Goal: Information Seeking & Learning: Learn about a topic

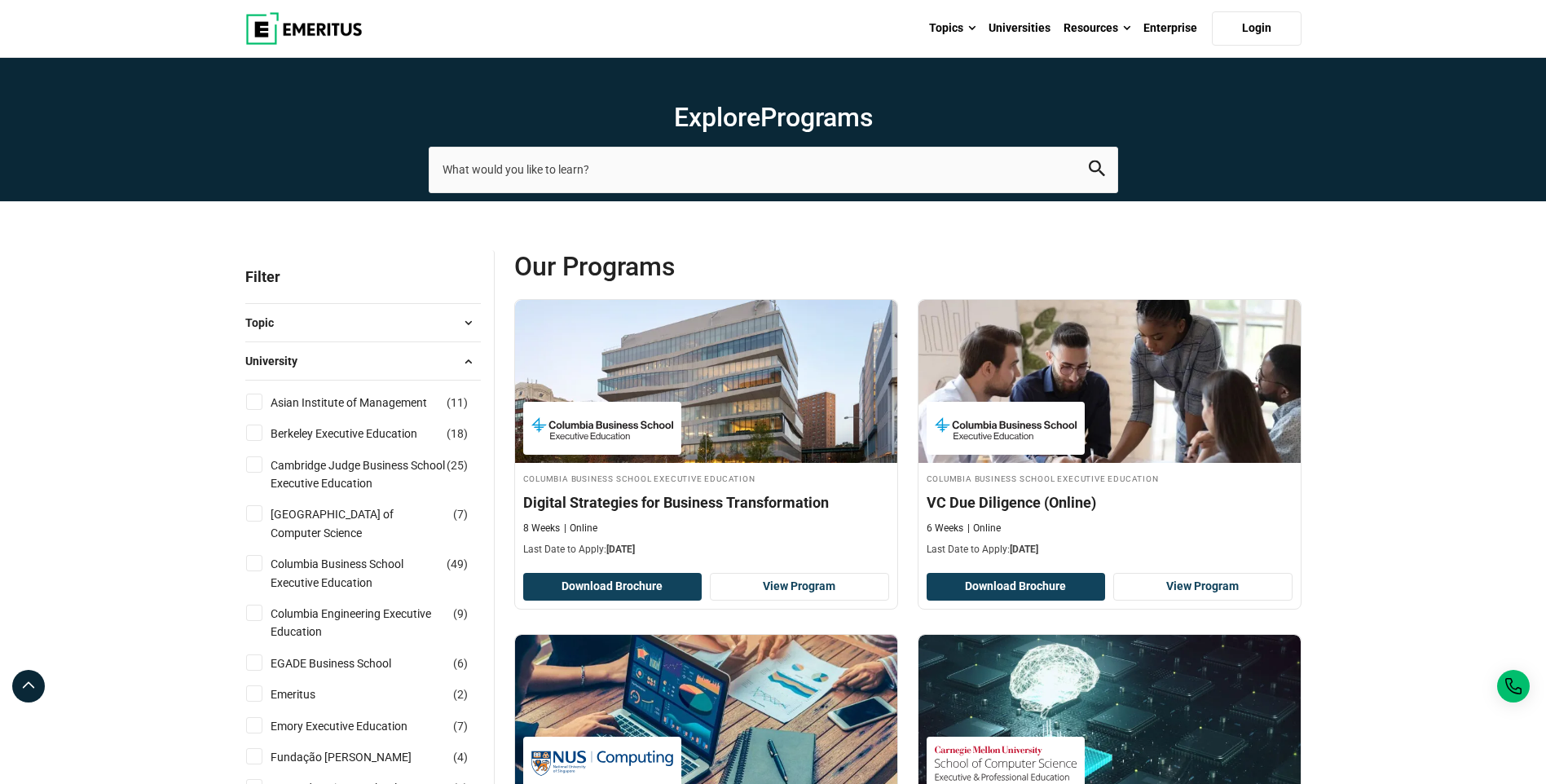
click at [442, 368] on button "University" at bounding box center [363, 361] width 236 height 25
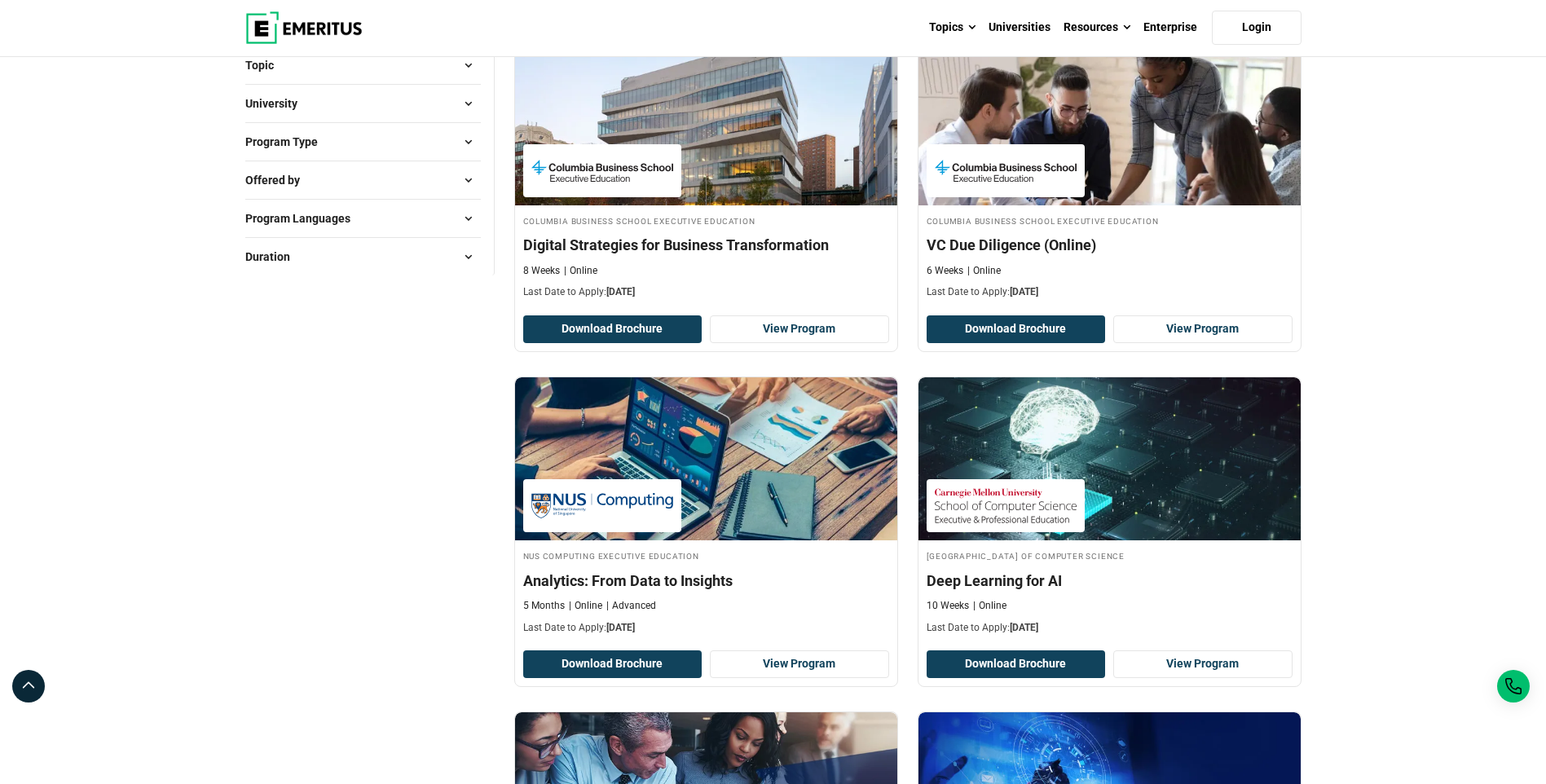
scroll to position [245, 0]
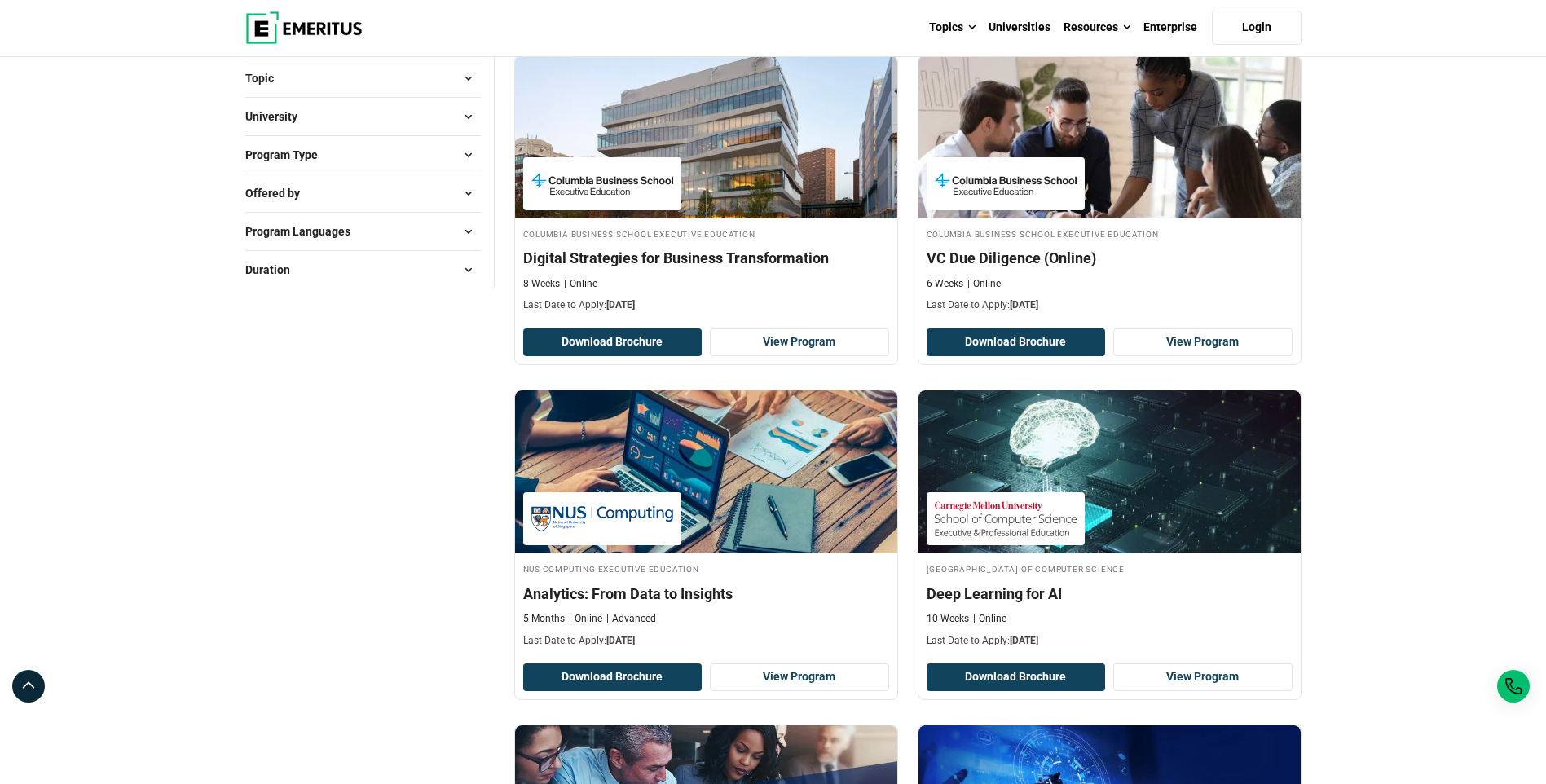
drag, startPoint x: 664, startPoint y: 484, endPoint x: 410, endPoint y: 486, distance: 254.0
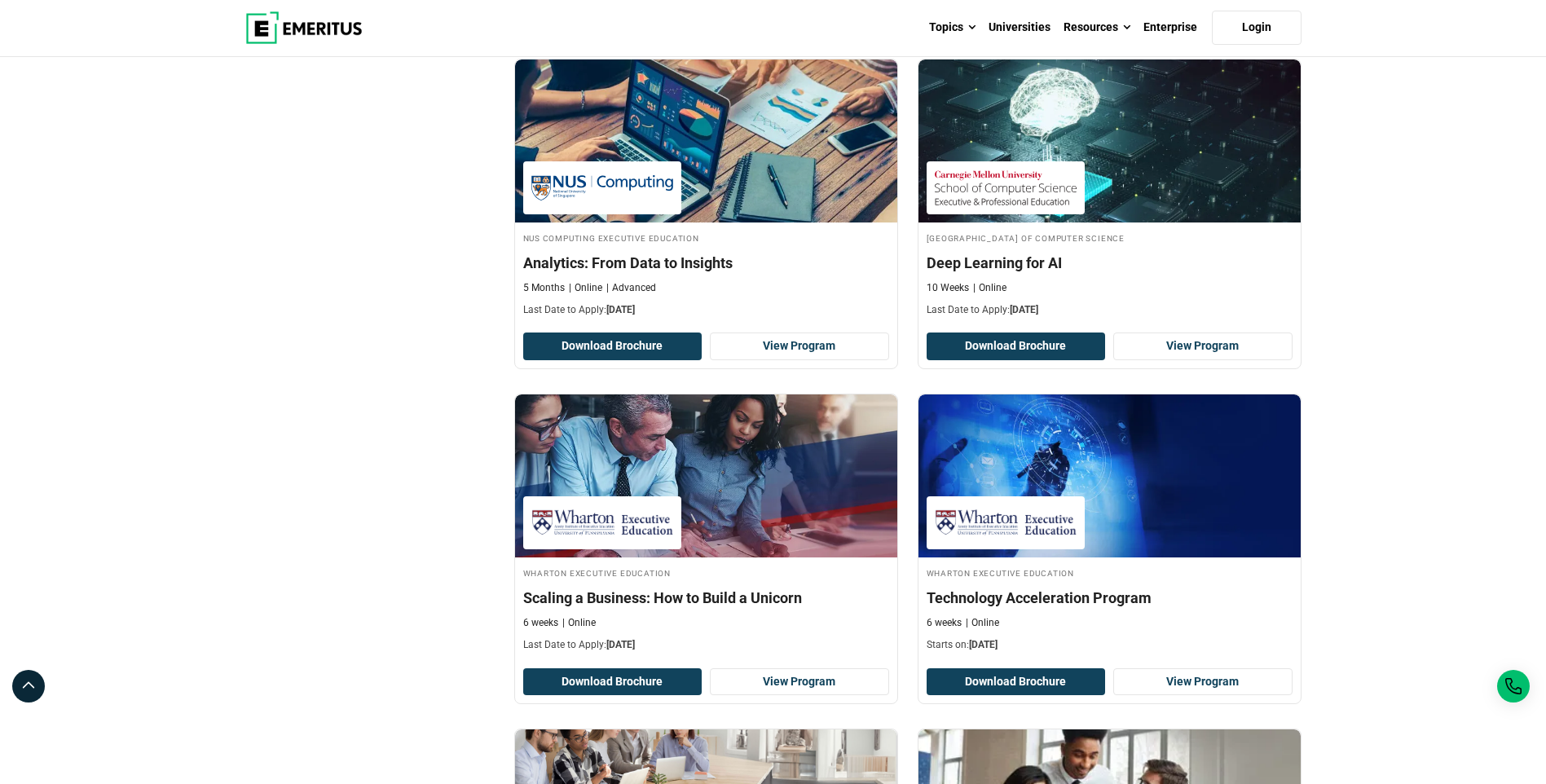
scroll to position [571, 0]
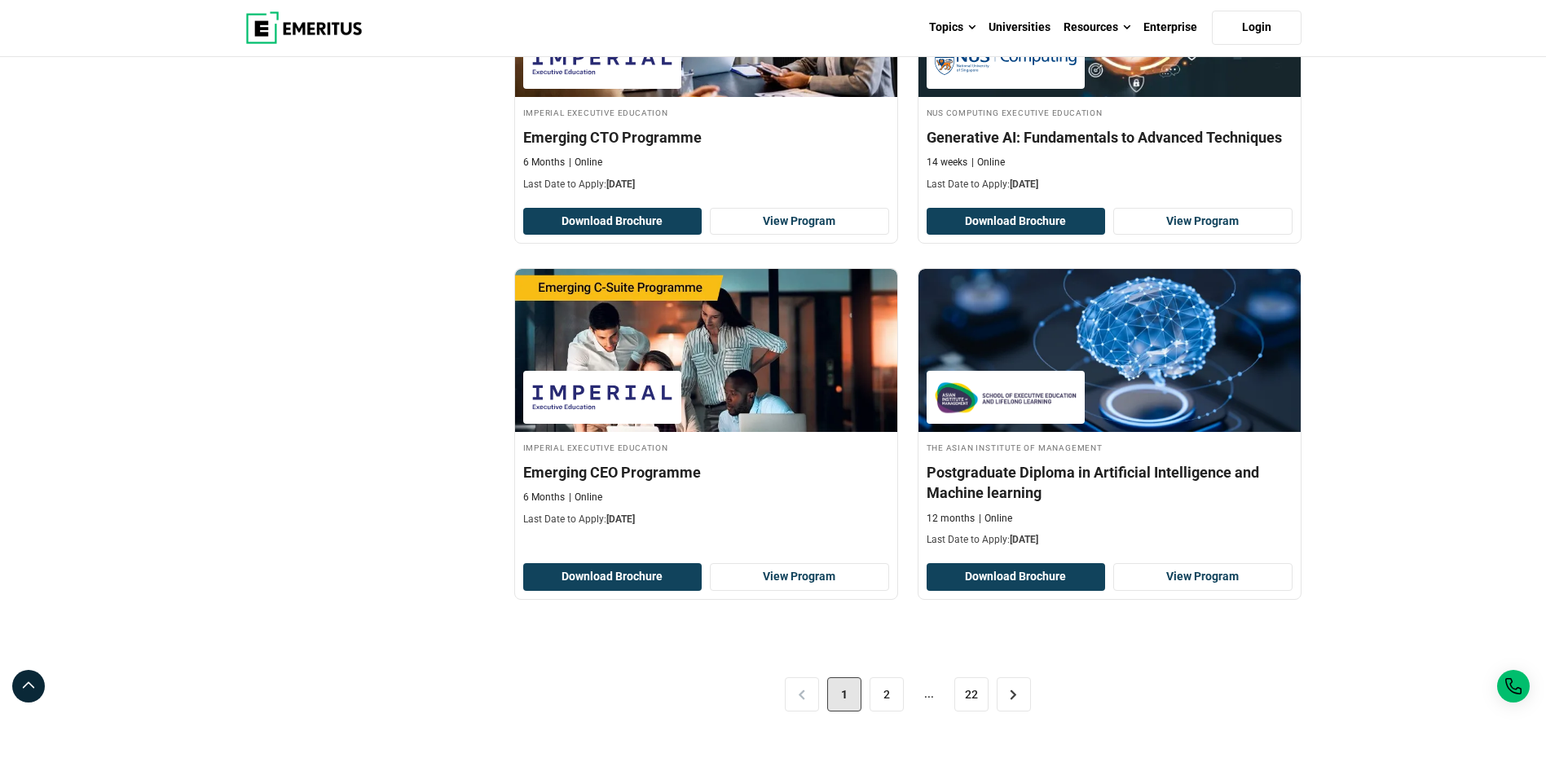
scroll to position [3097, 0]
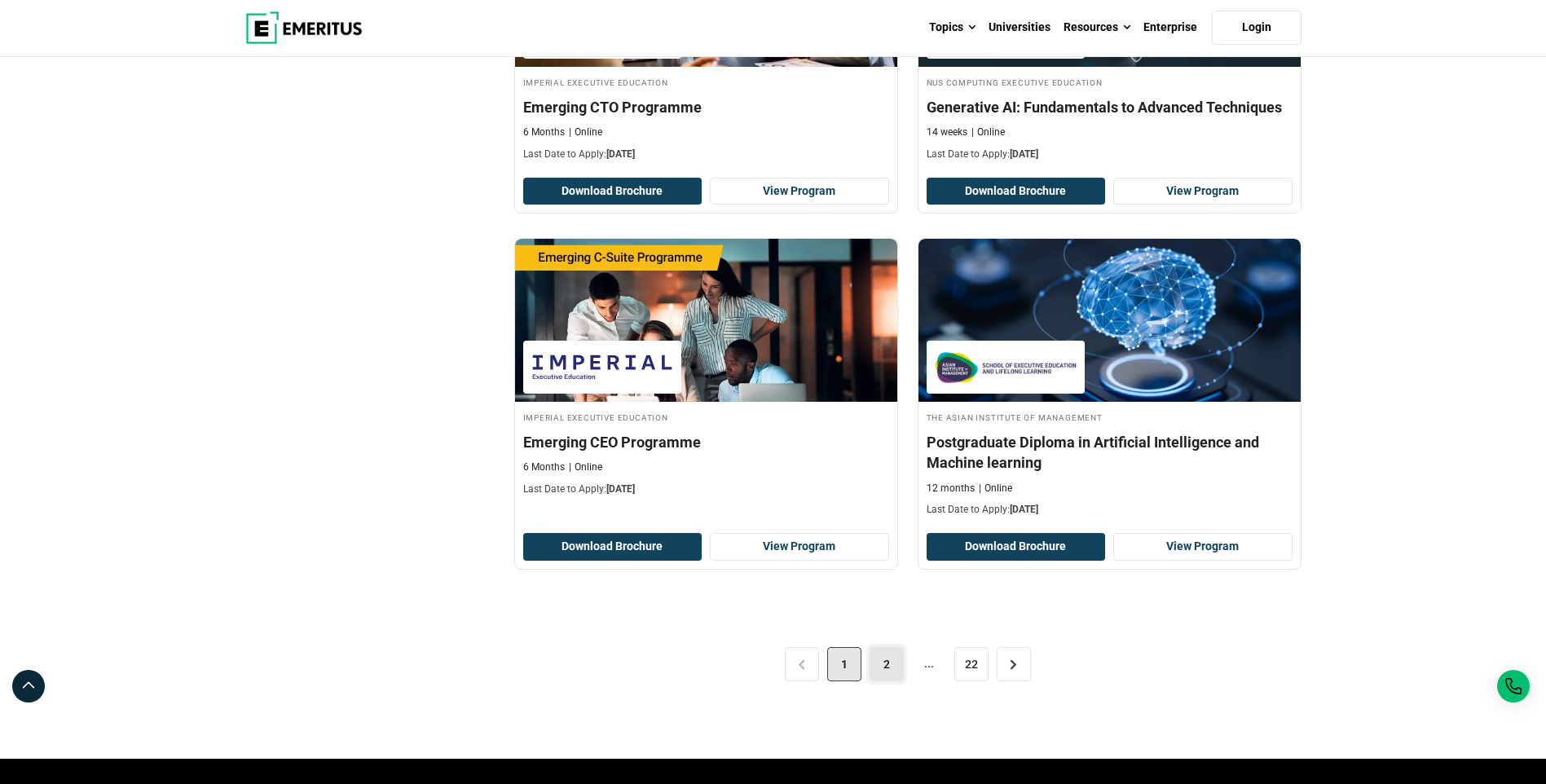
click at [885, 657] on link "2" at bounding box center [886, 663] width 34 height 34
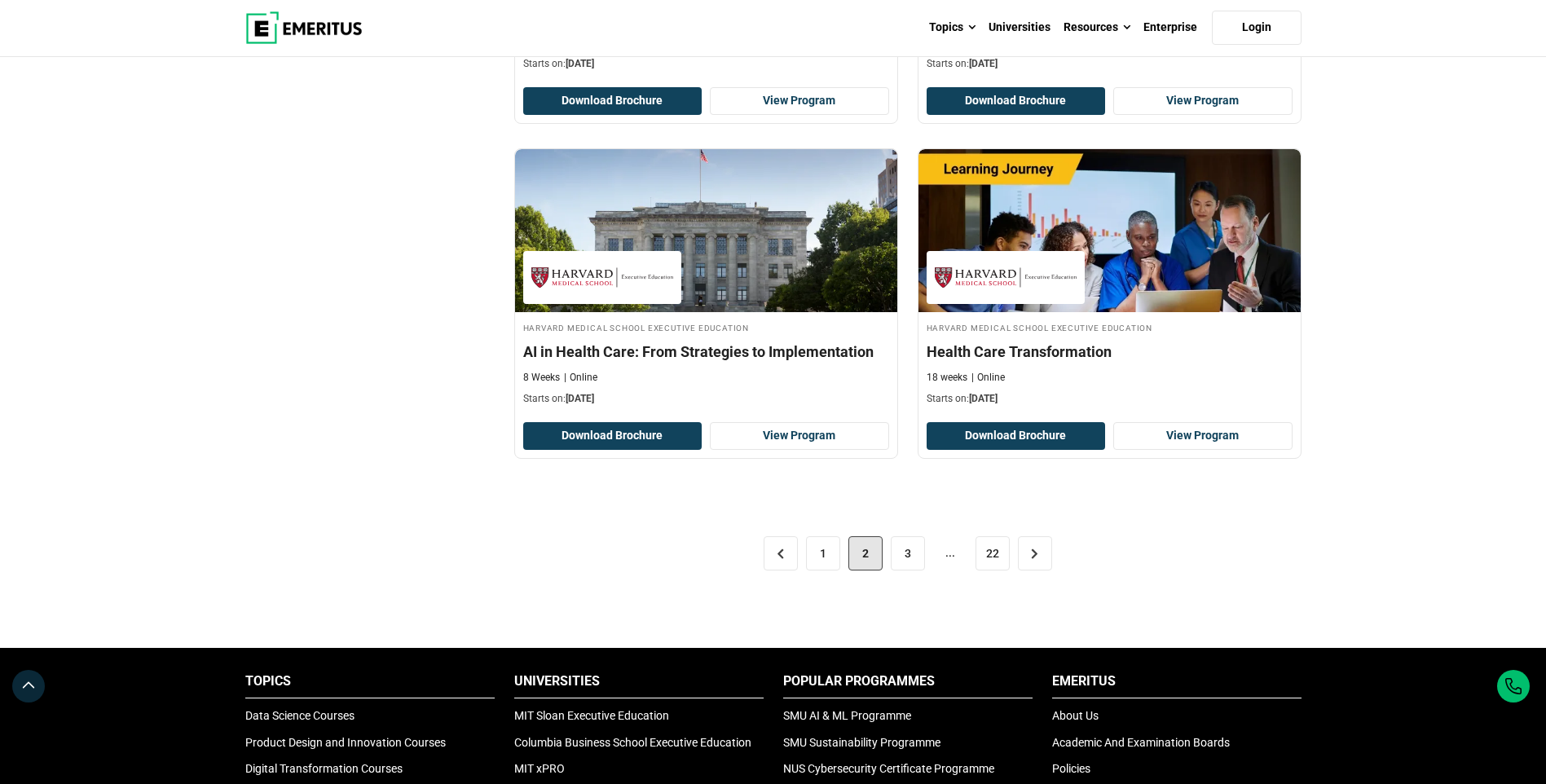
scroll to position [3423, 0]
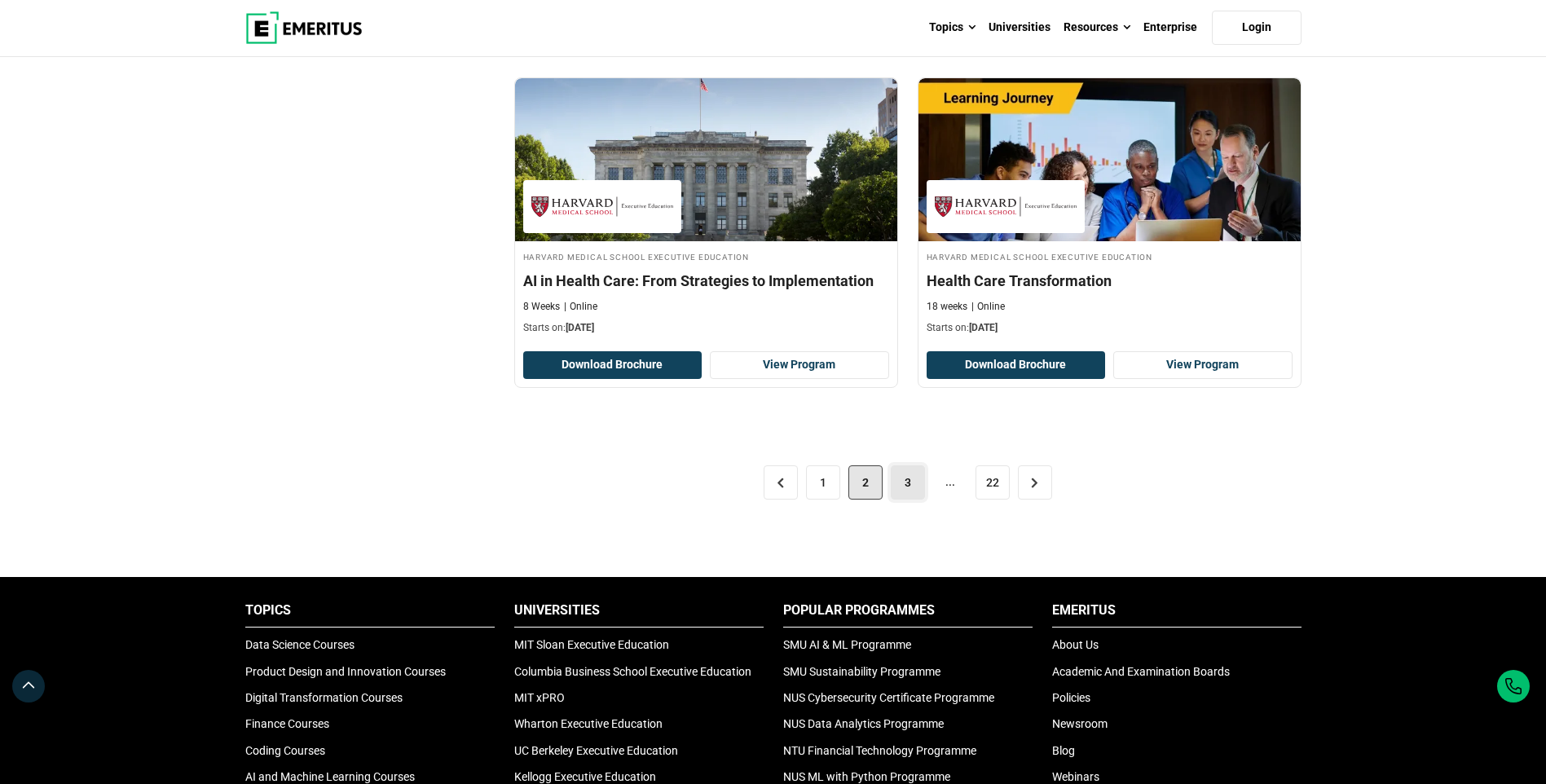
click at [905, 481] on link "3" at bounding box center [907, 482] width 34 height 34
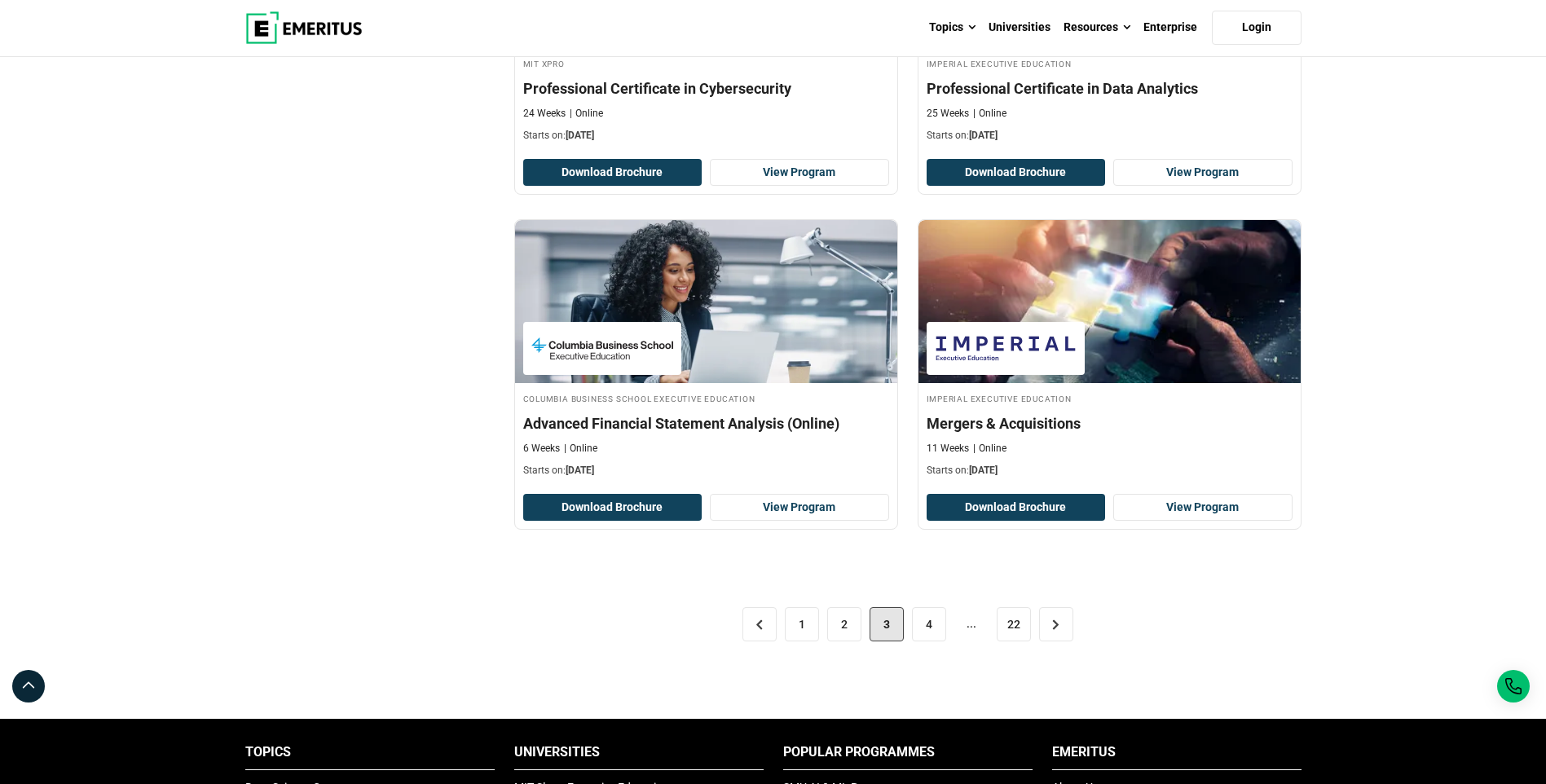
scroll to position [3178, 0]
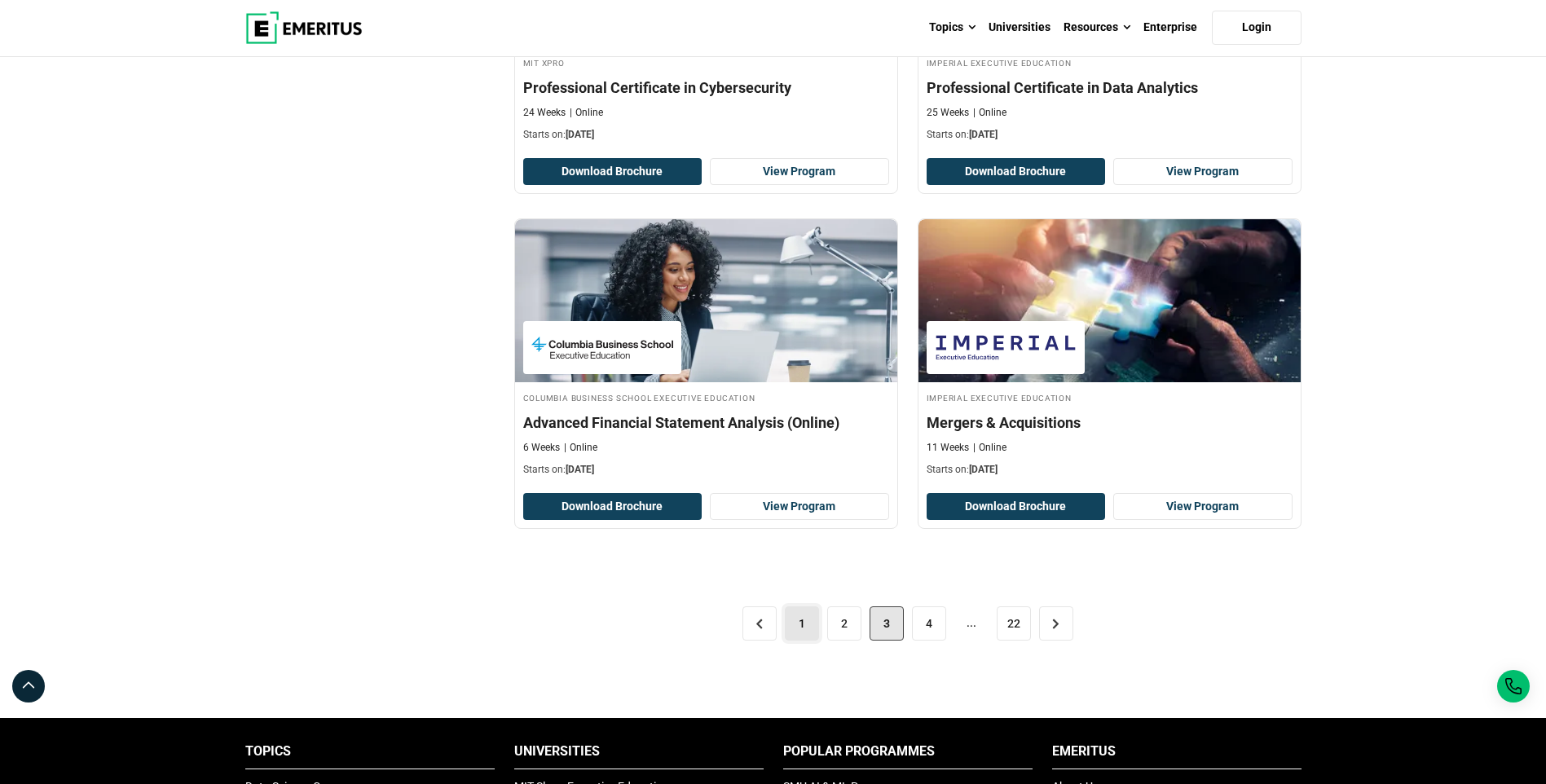
click at [811, 615] on link "1" at bounding box center [802, 623] width 34 height 34
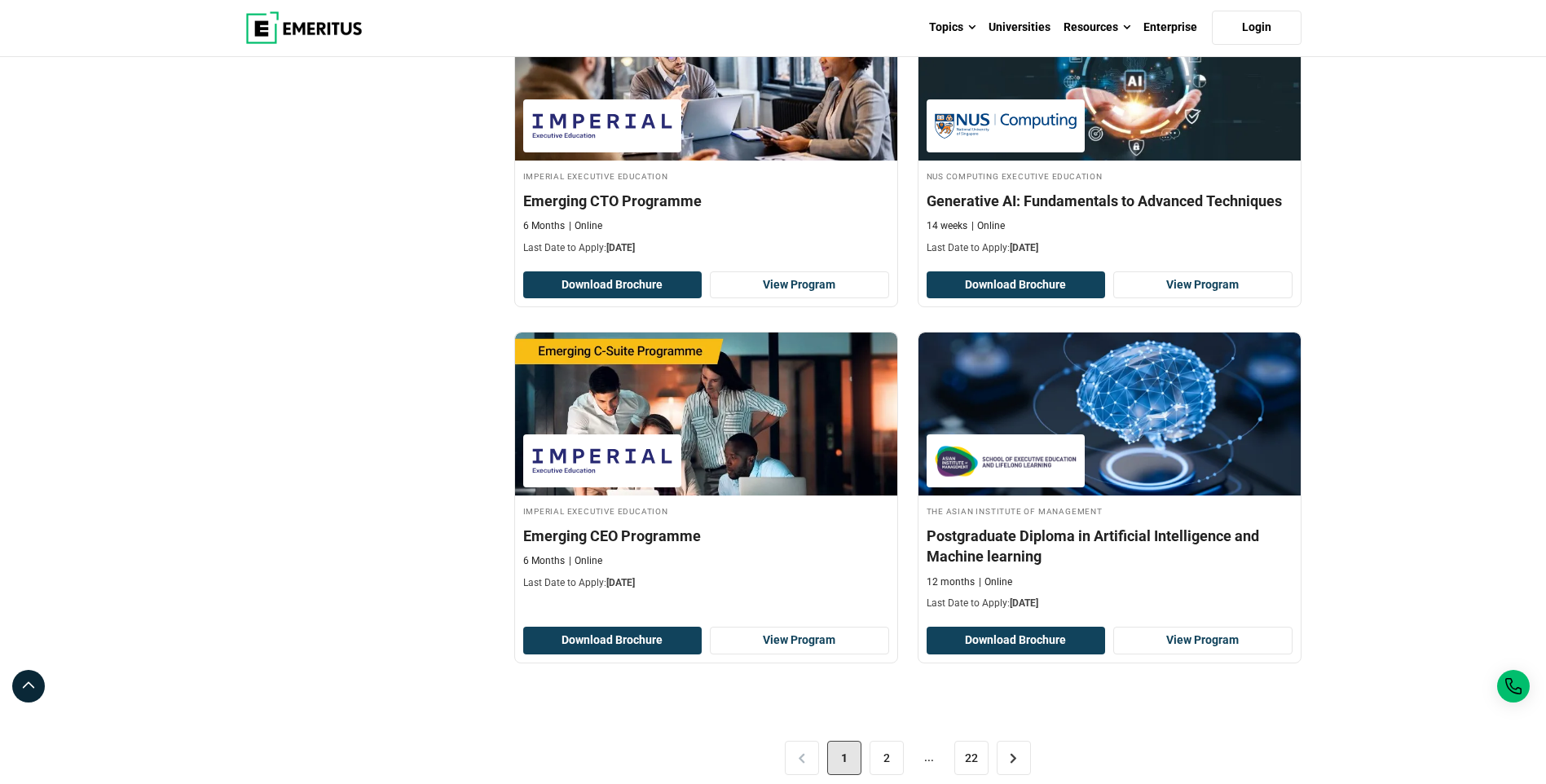
scroll to position [3178, 0]
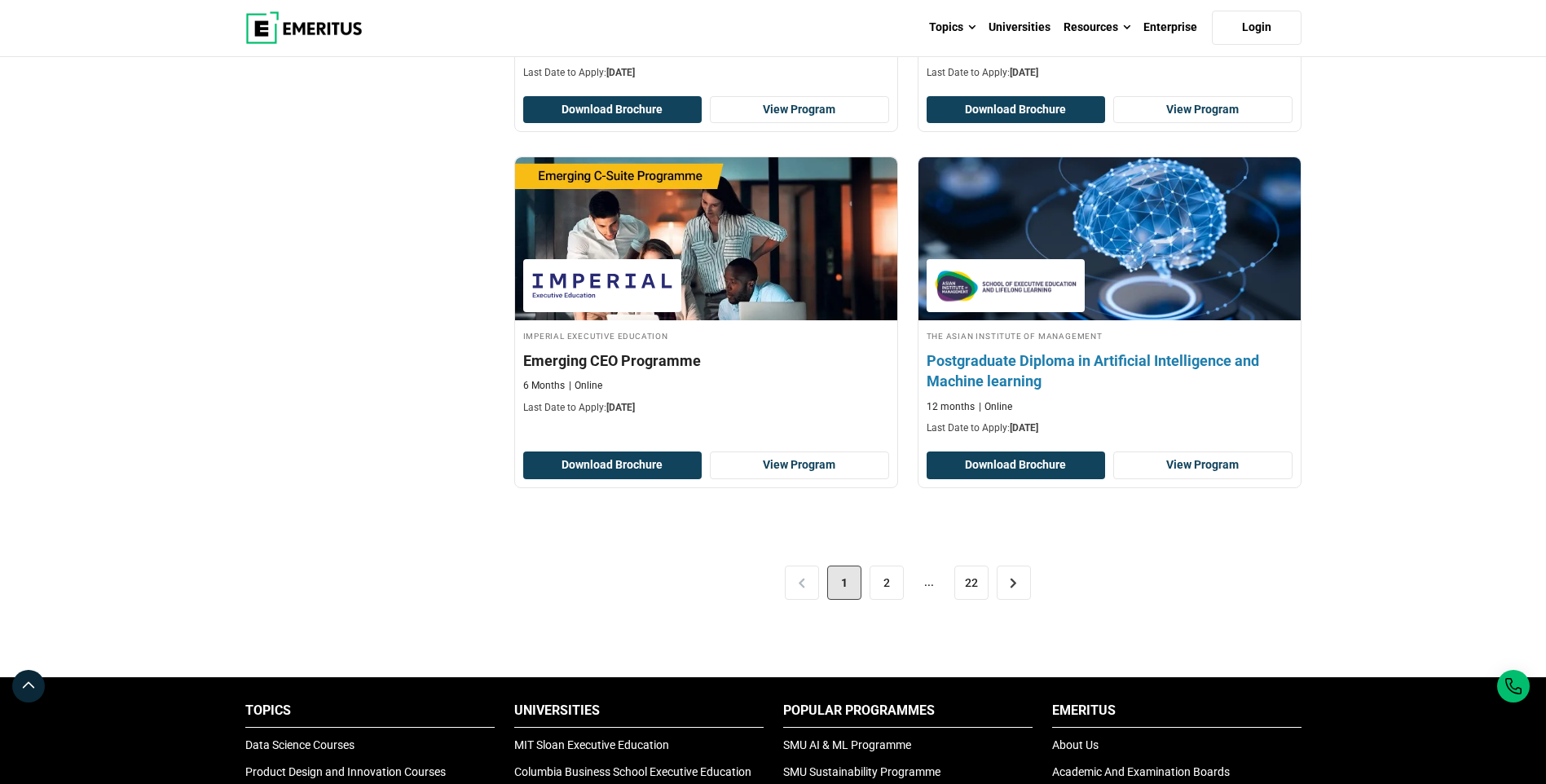
click at [1002, 363] on h4 "Postgraduate Diploma in Artificial Intelligence and Machine learning" at bounding box center [1110, 371] width 366 height 40
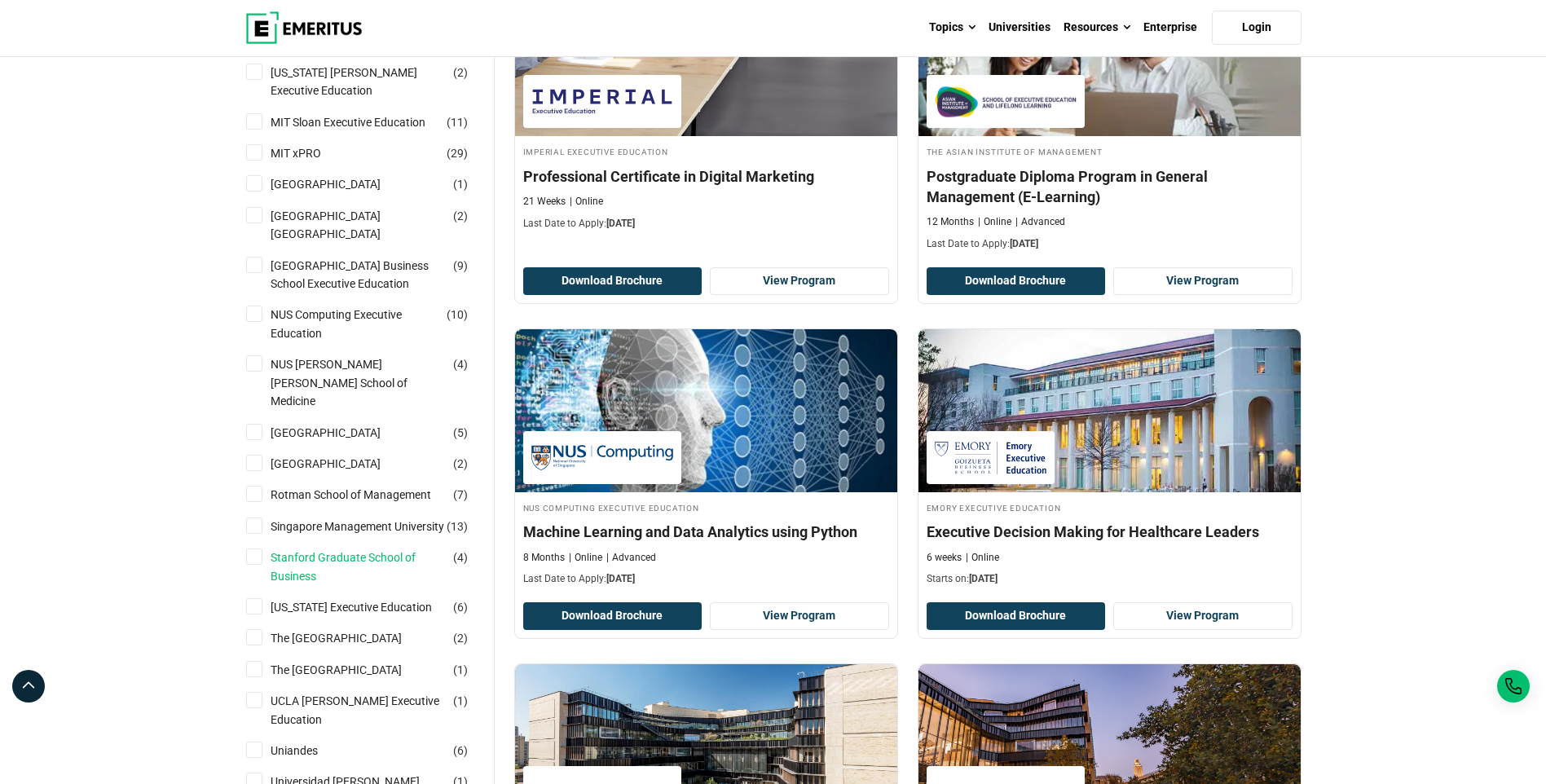
scroll to position [1387, 0]
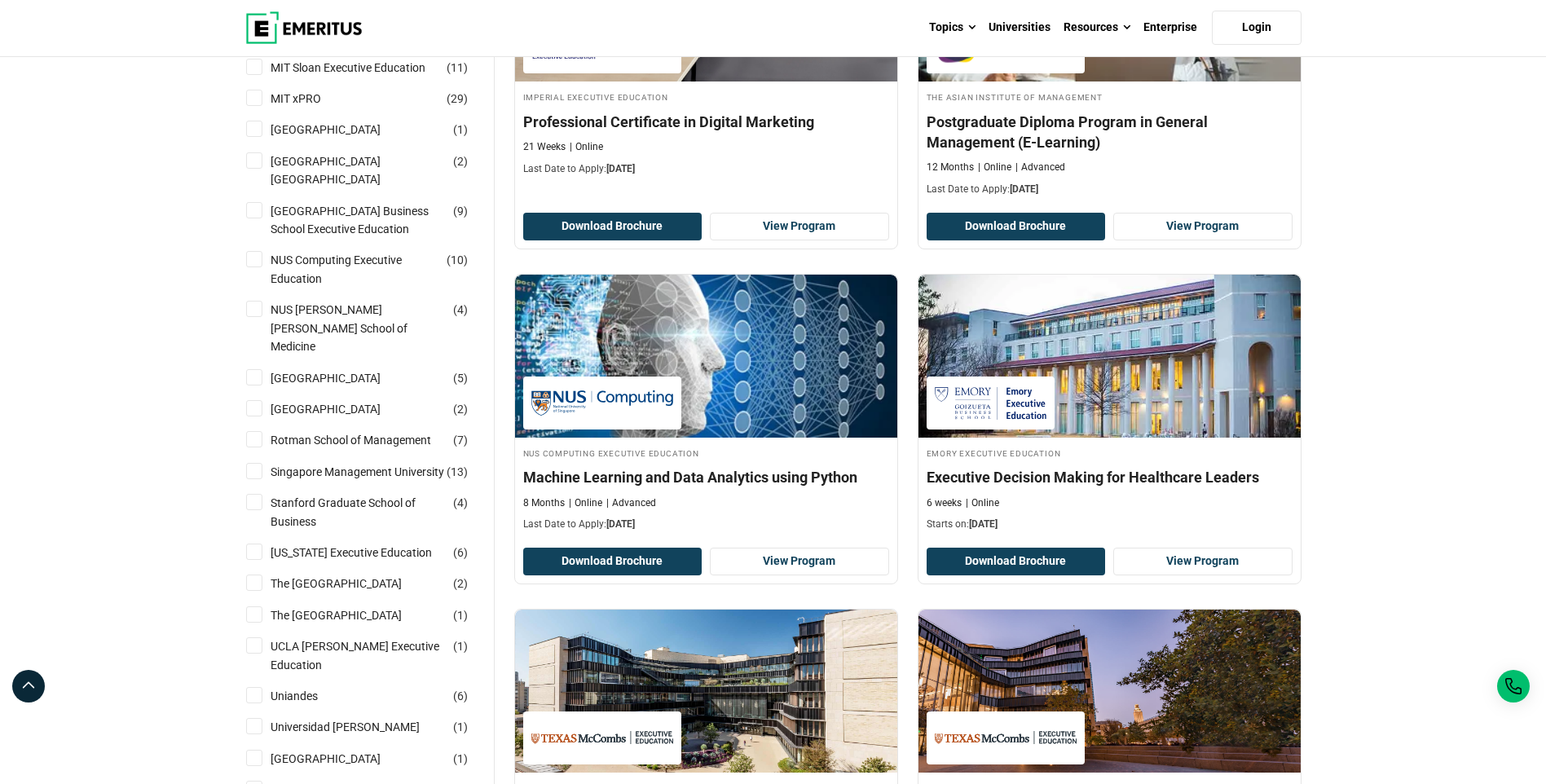
click at [260, 475] on input "Singapore Management University ( 13 )" at bounding box center [254, 471] width 17 height 17
checkbox input "true"
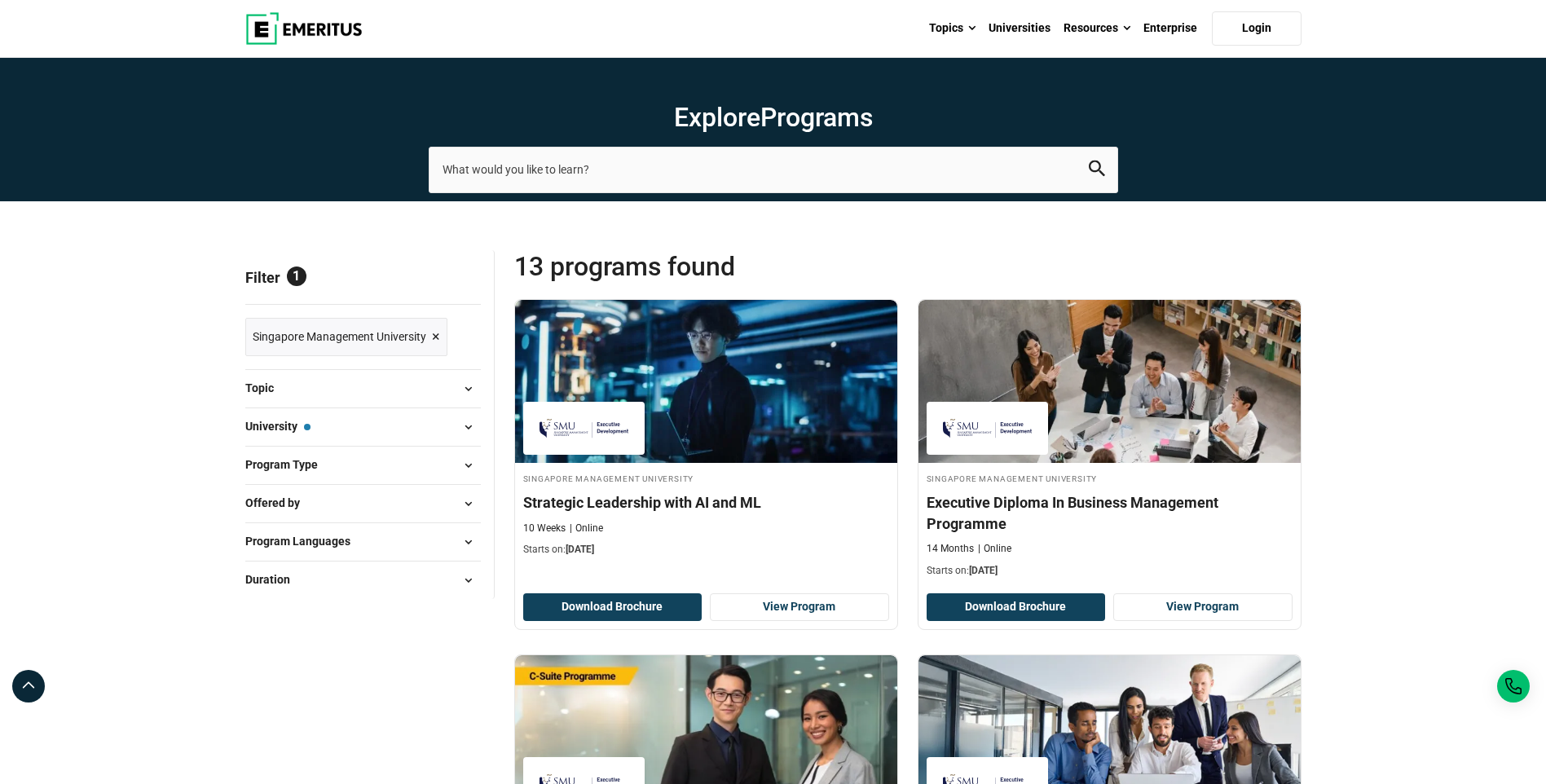
click at [427, 429] on button "University — [GEOGRAPHIC_DATA]" at bounding box center [363, 427] width 236 height 25
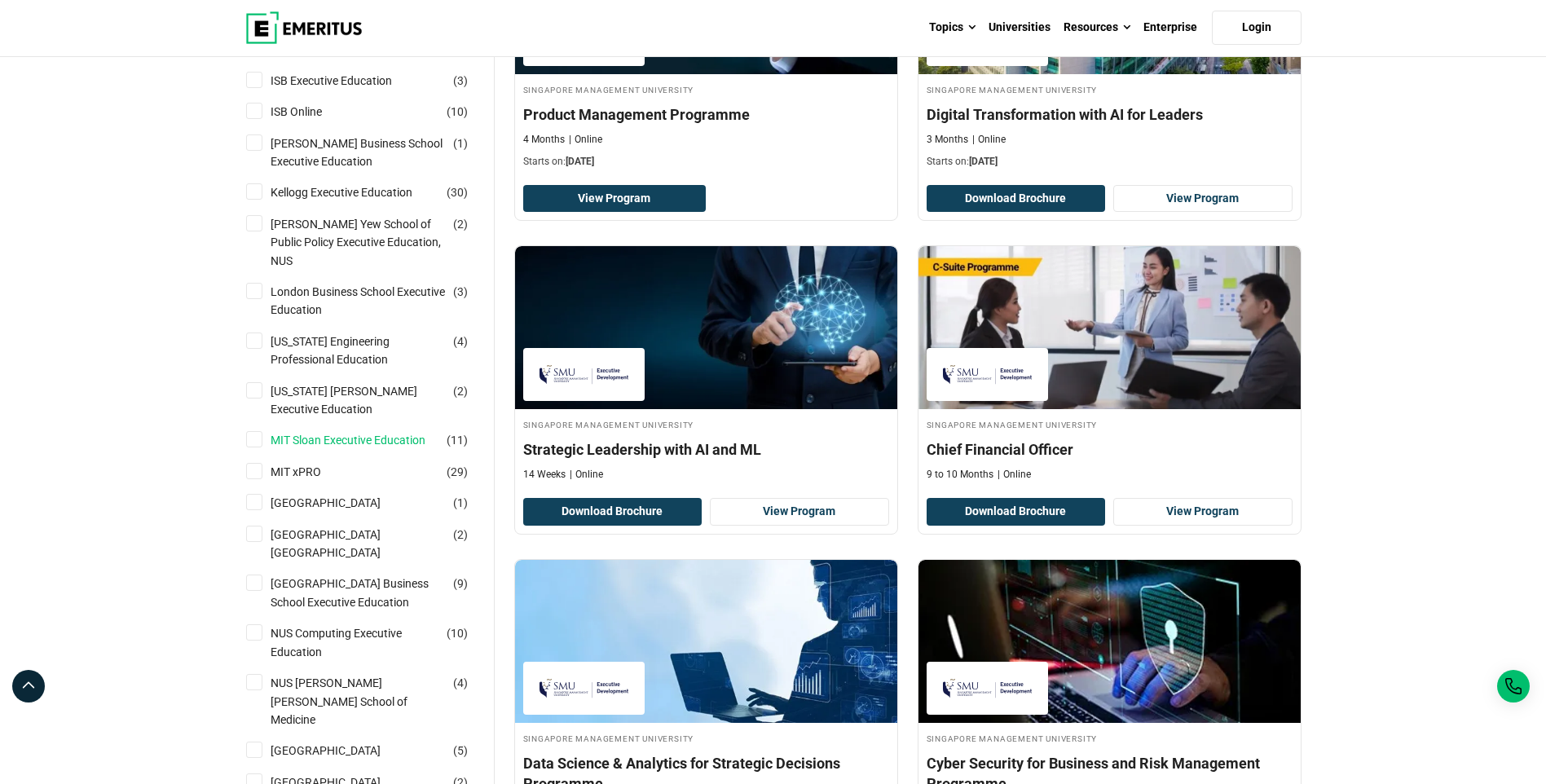
scroll to position [1386, 0]
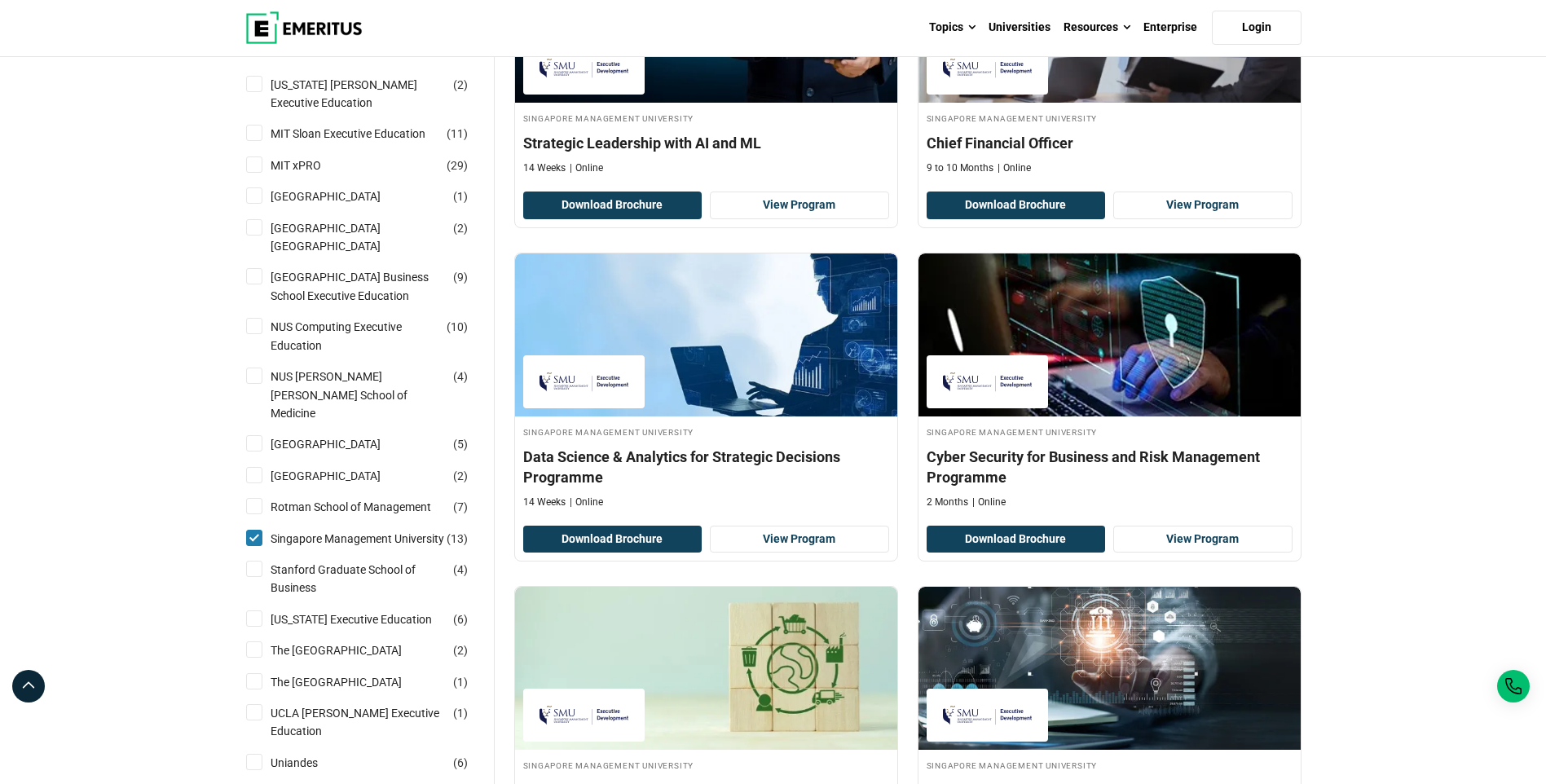
click at [254, 534] on input "Singapore Management University ( 13 )" at bounding box center [254, 538] width 17 height 17
checkbox input "false"
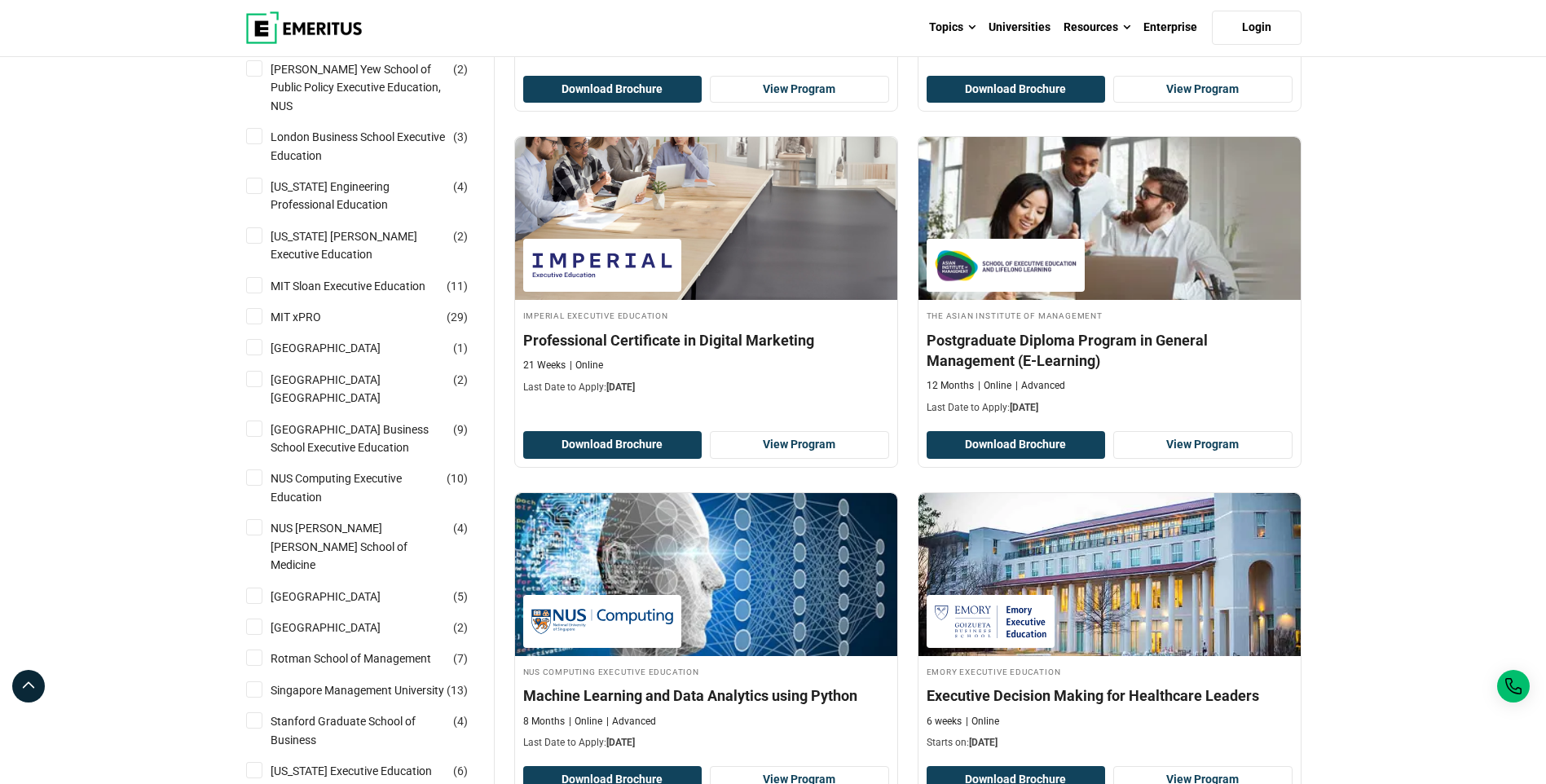
scroll to position [1141, 0]
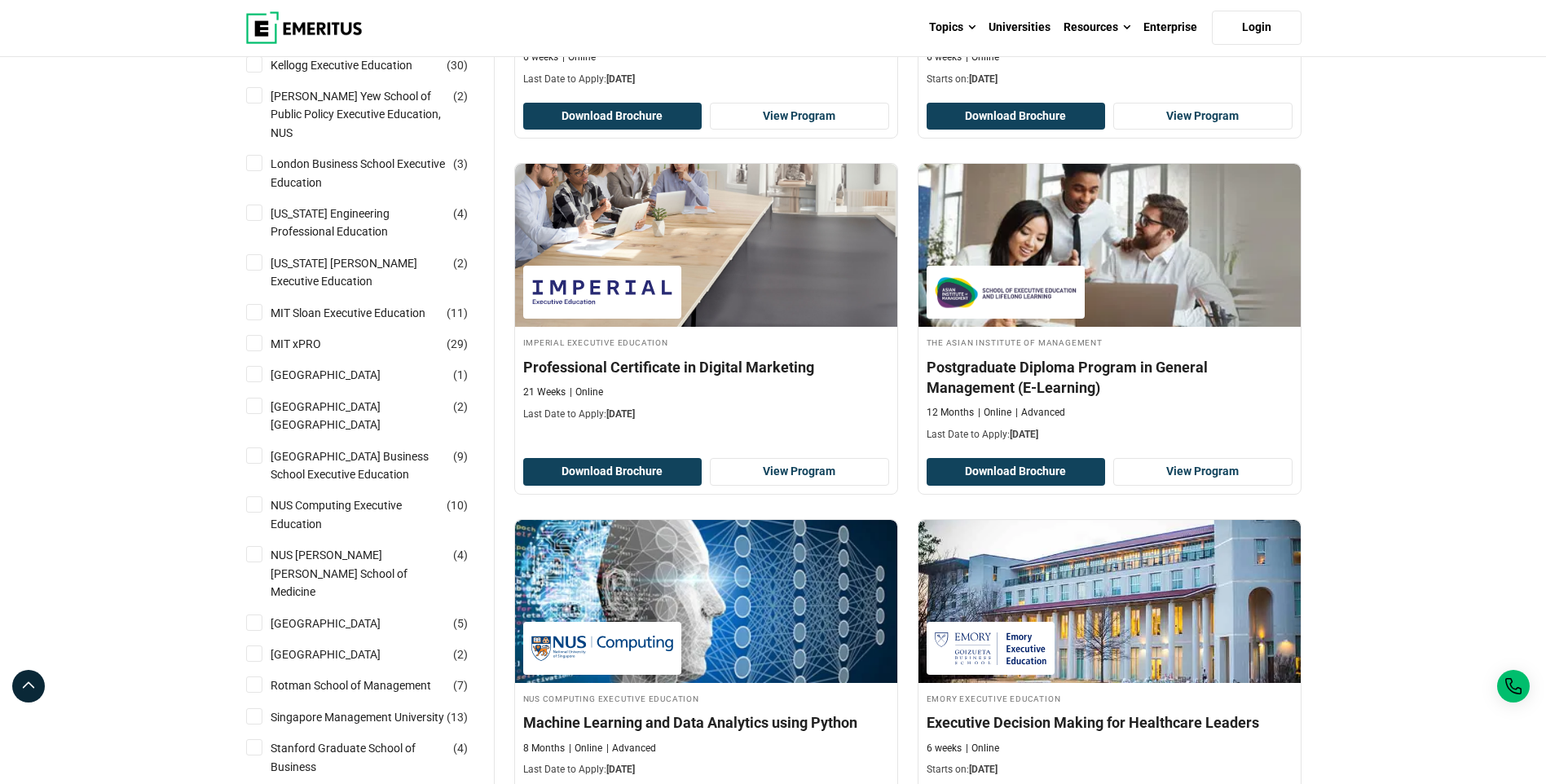
click at [261, 366] on input "[GEOGRAPHIC_DATA] ( 1 )" at bounding box center [254, 375] width 17 height 17
checkbox input "true"
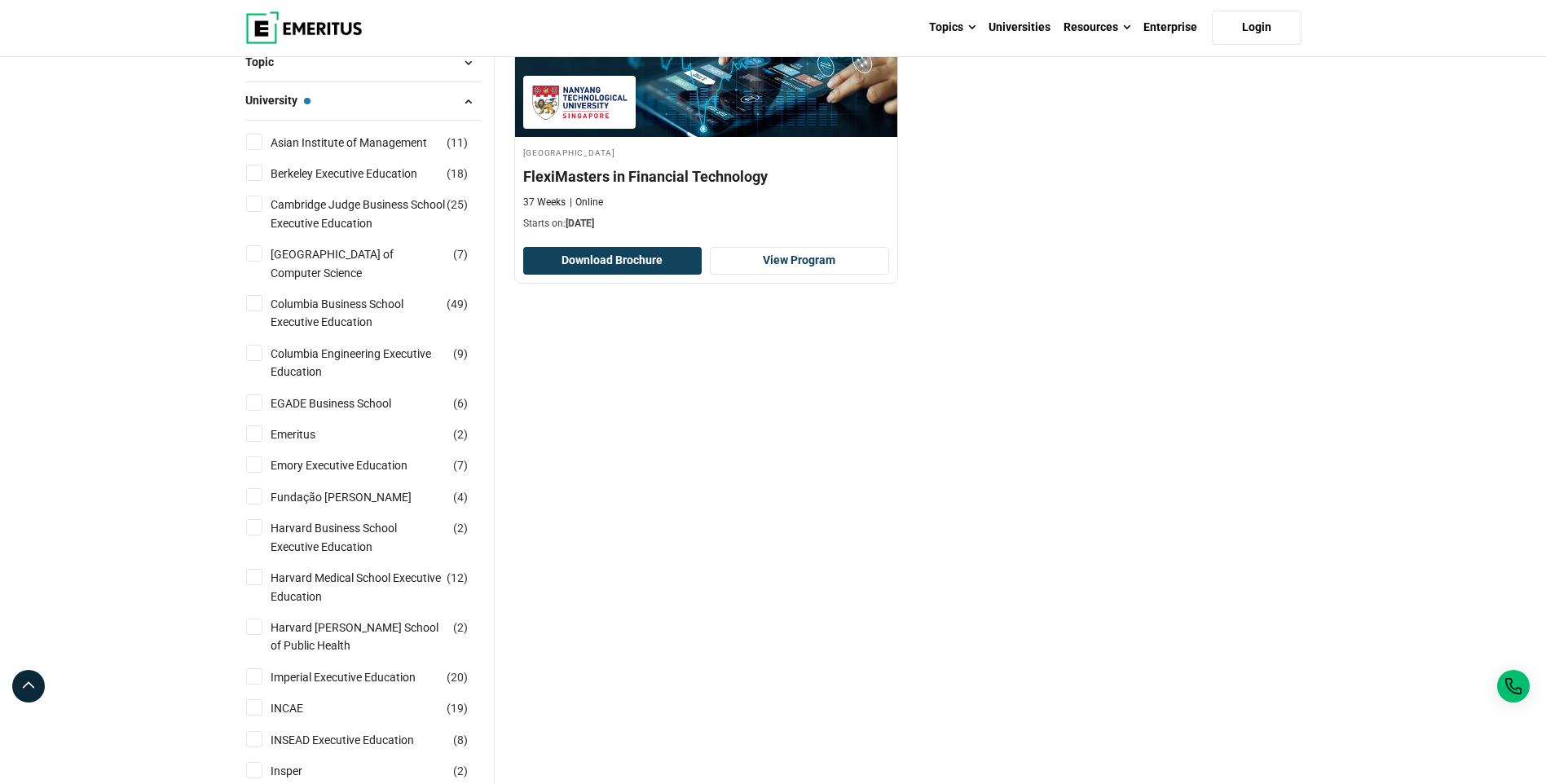
scroll to position [896, 0]
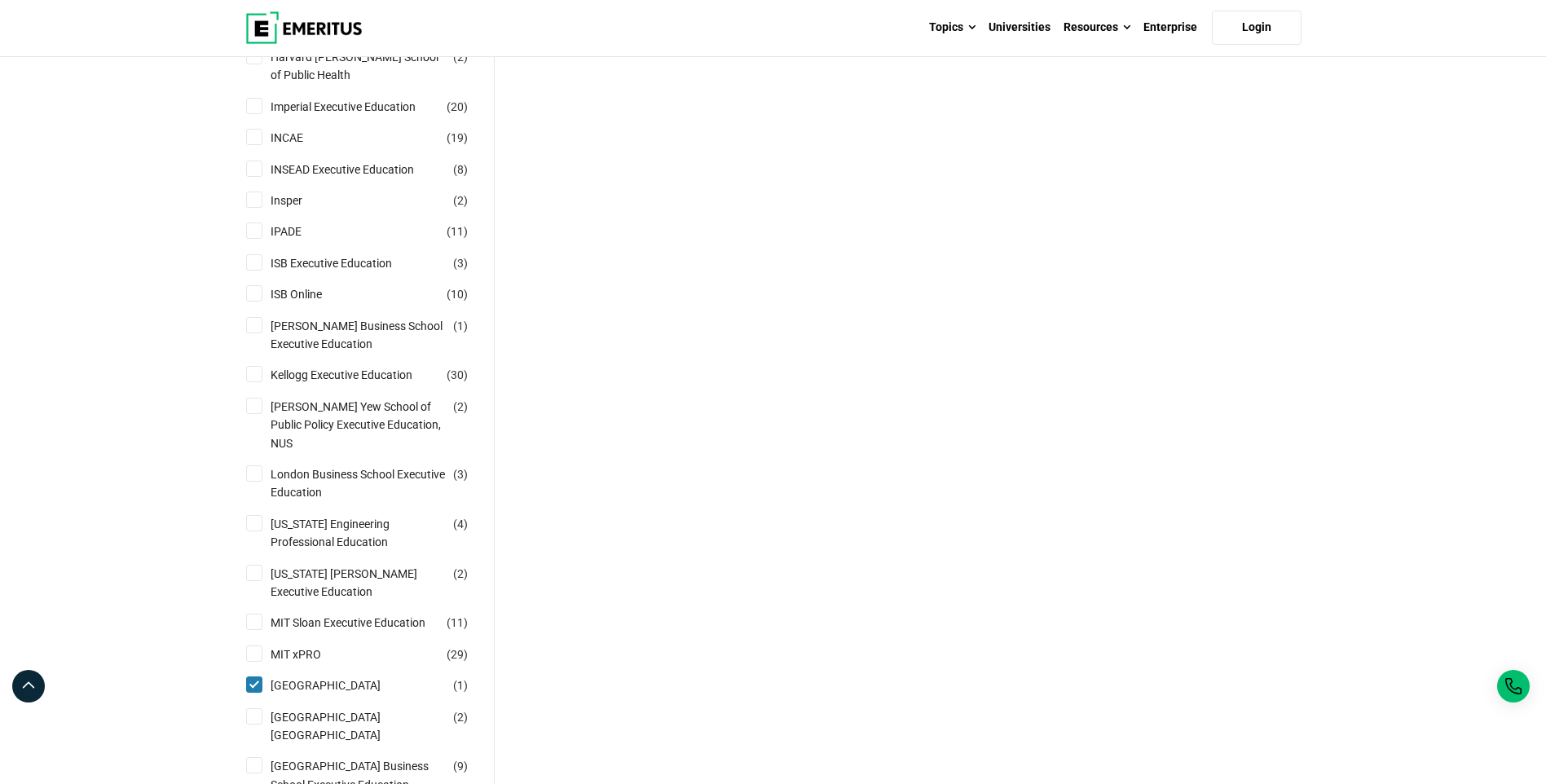
click at [253, 709] on input "Nanyang Technological University Nanyang Business School ( 2 )" at bounding box center [254, 717] width 17 height 17
checkbox input "true"
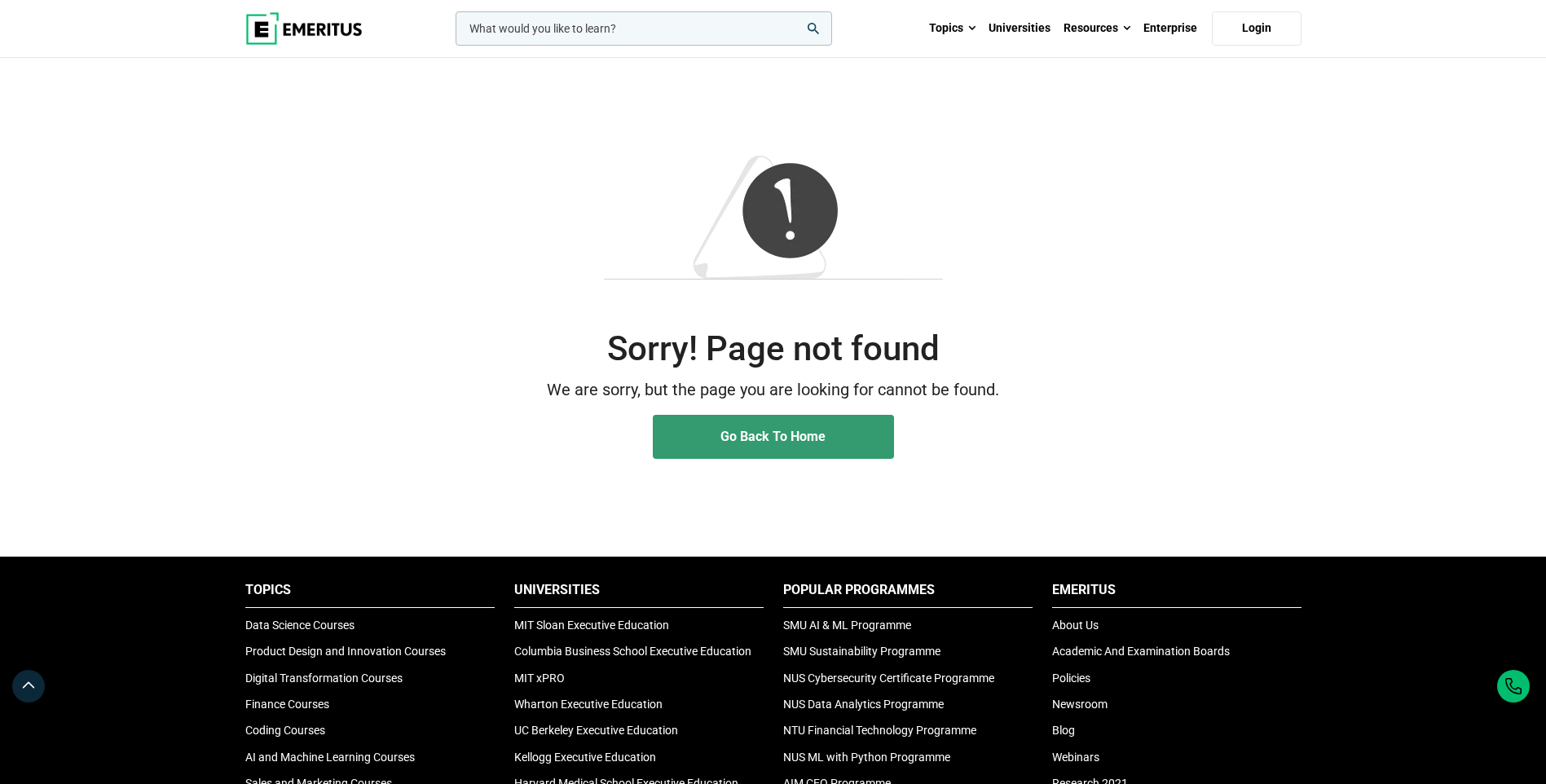
click at [801, 438] on span "Go Back To Home" at bounding box center [773, 436] width 105 height 16
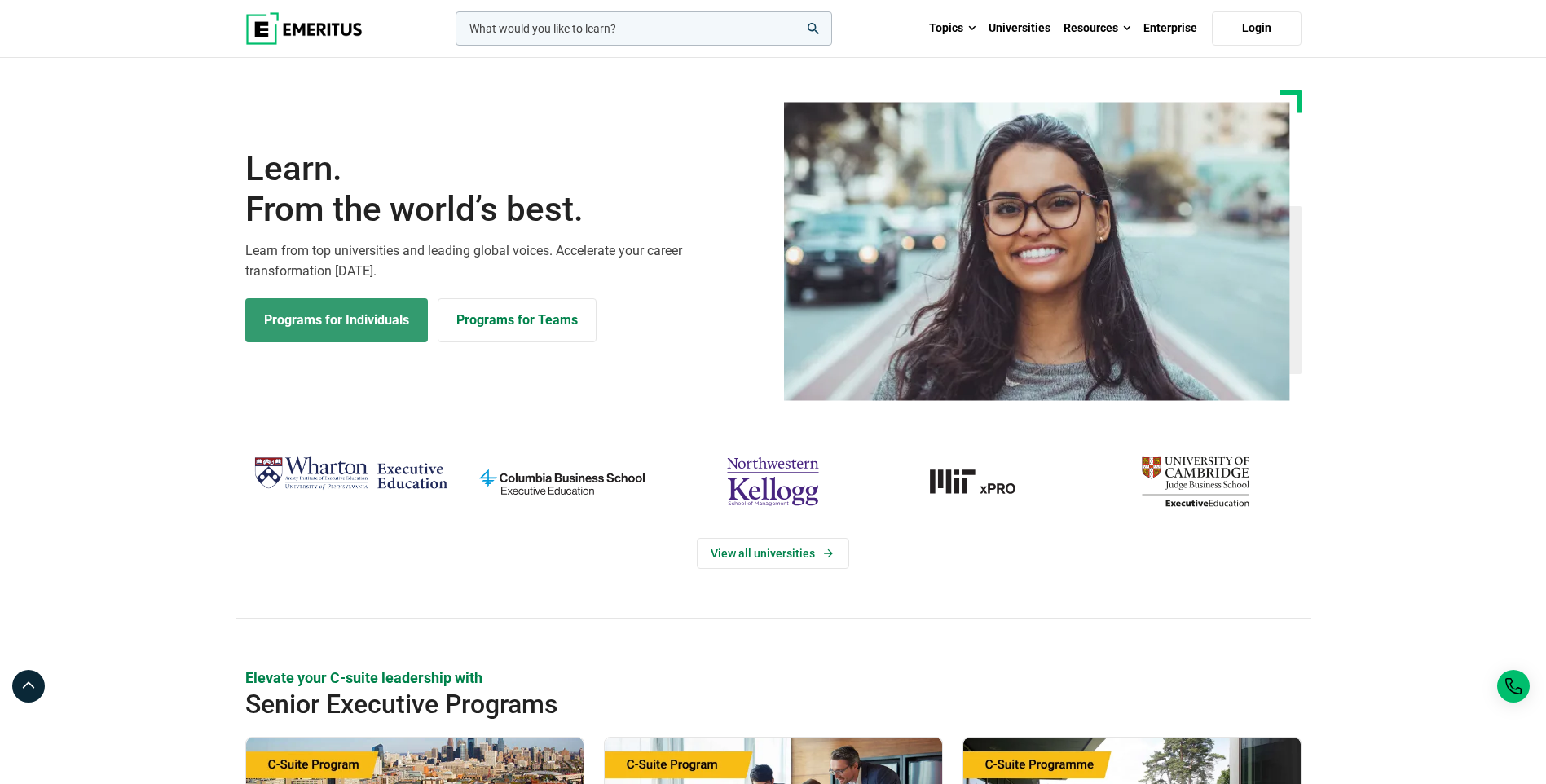
click at [371, 329] on link "Programs for Individuals" at bounding box center [337, 320] width 182 height 44
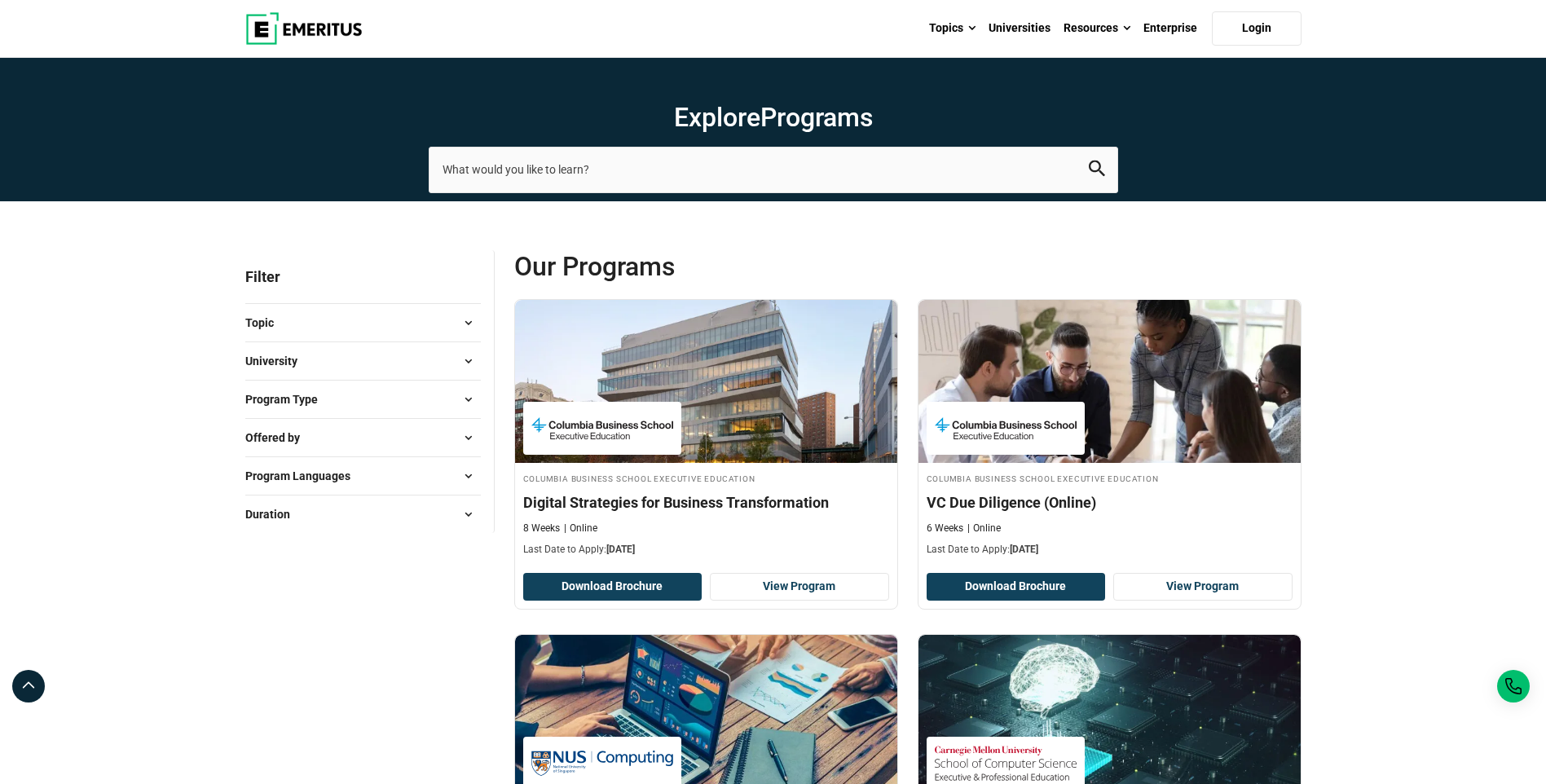
click at [361, 349] on button "University" at bounding box center [363, 361] width 236 height 25
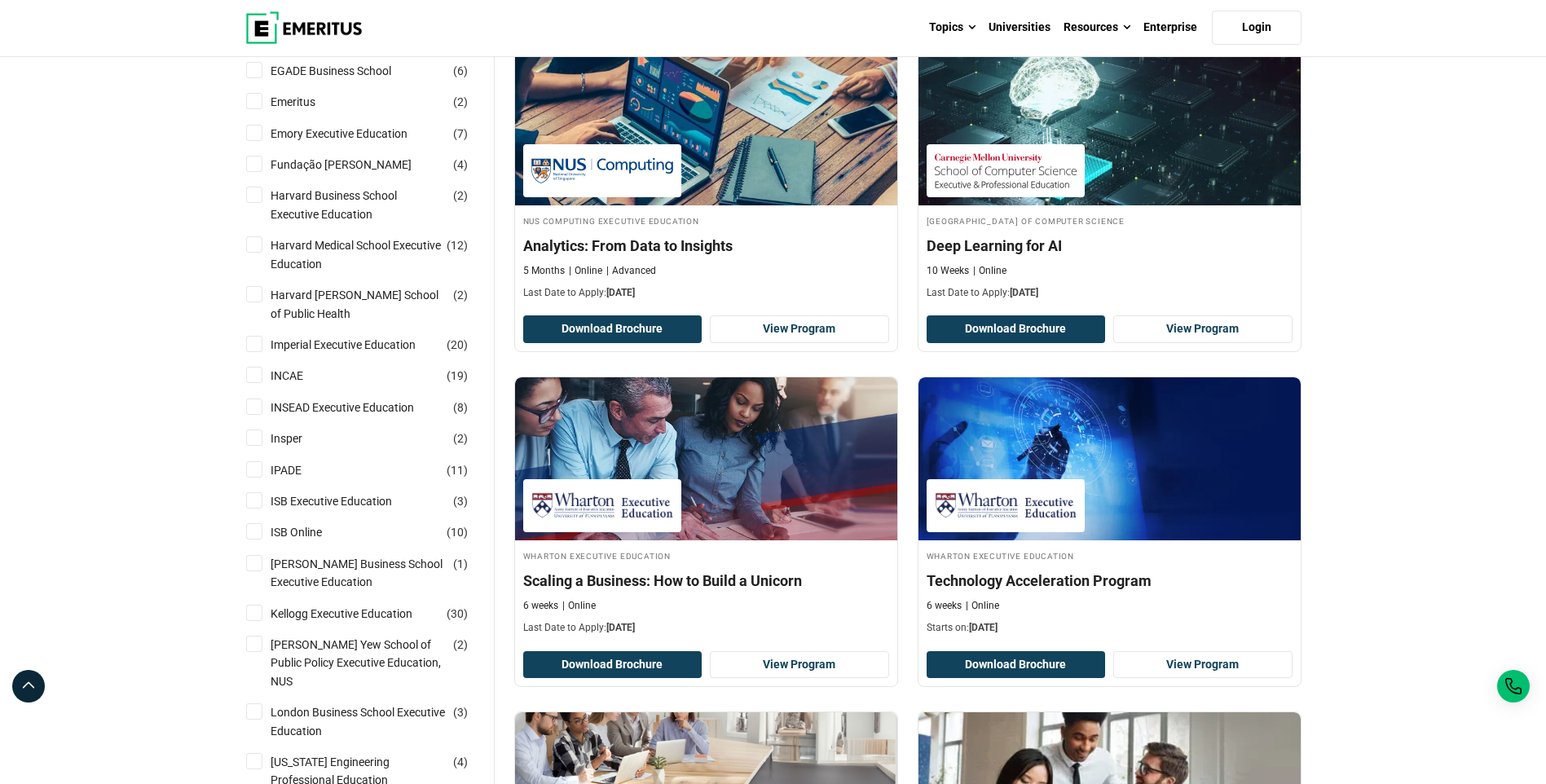
scroll to position [652, 0]
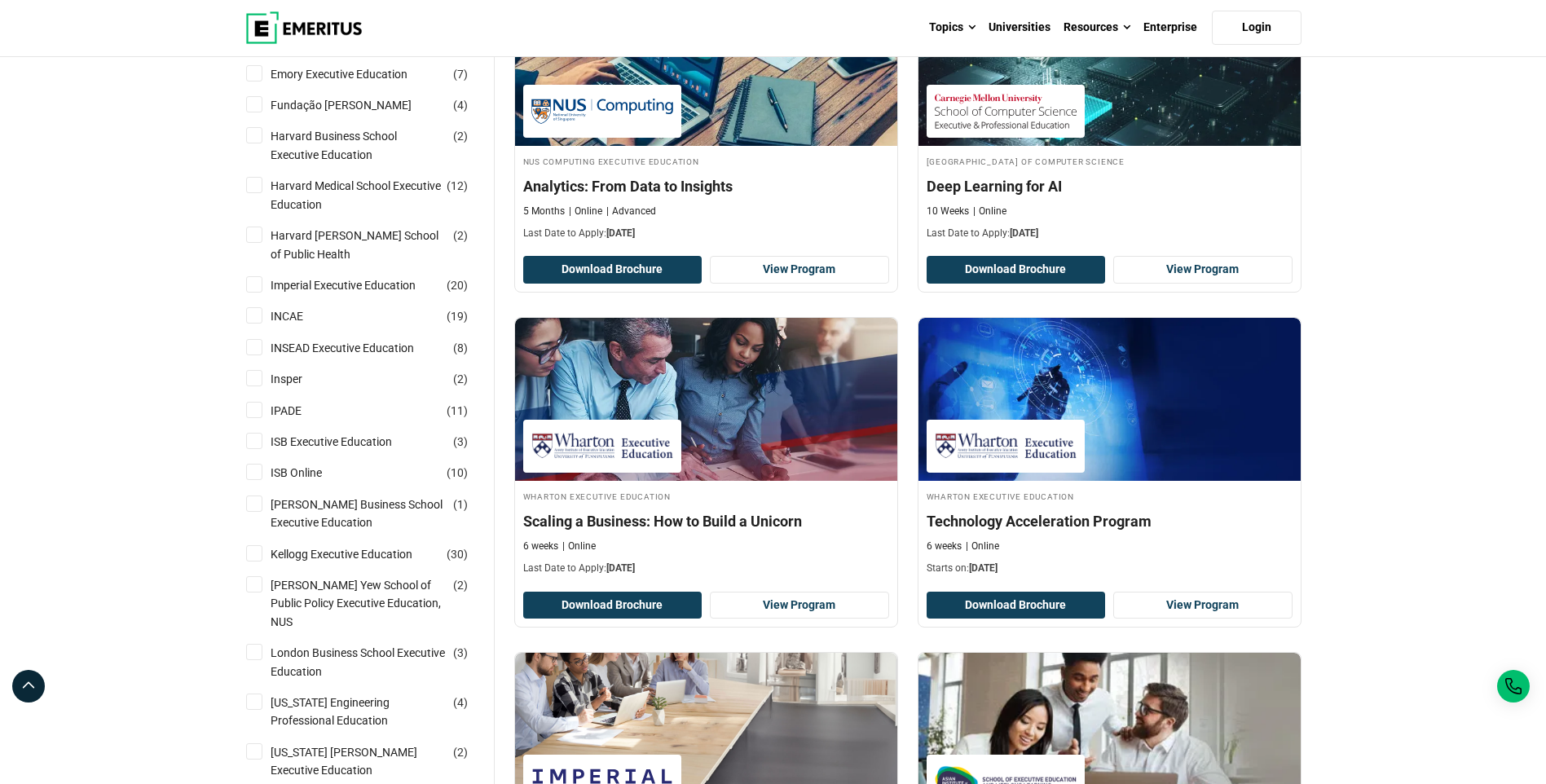
click at [254, 595] on div "[PERSON_NAME] Yew School of Public Policy Executive Education, NUS ( 2 )" at bounding box center [363, 603] width 236 height 54
click at [251, 586] on input "[PERSON_NAME] Yew School of Public Policy Executive Education, NUS ( 2 )" at bounding box center [254, 584] width 17 height 17
checkbox input "true"
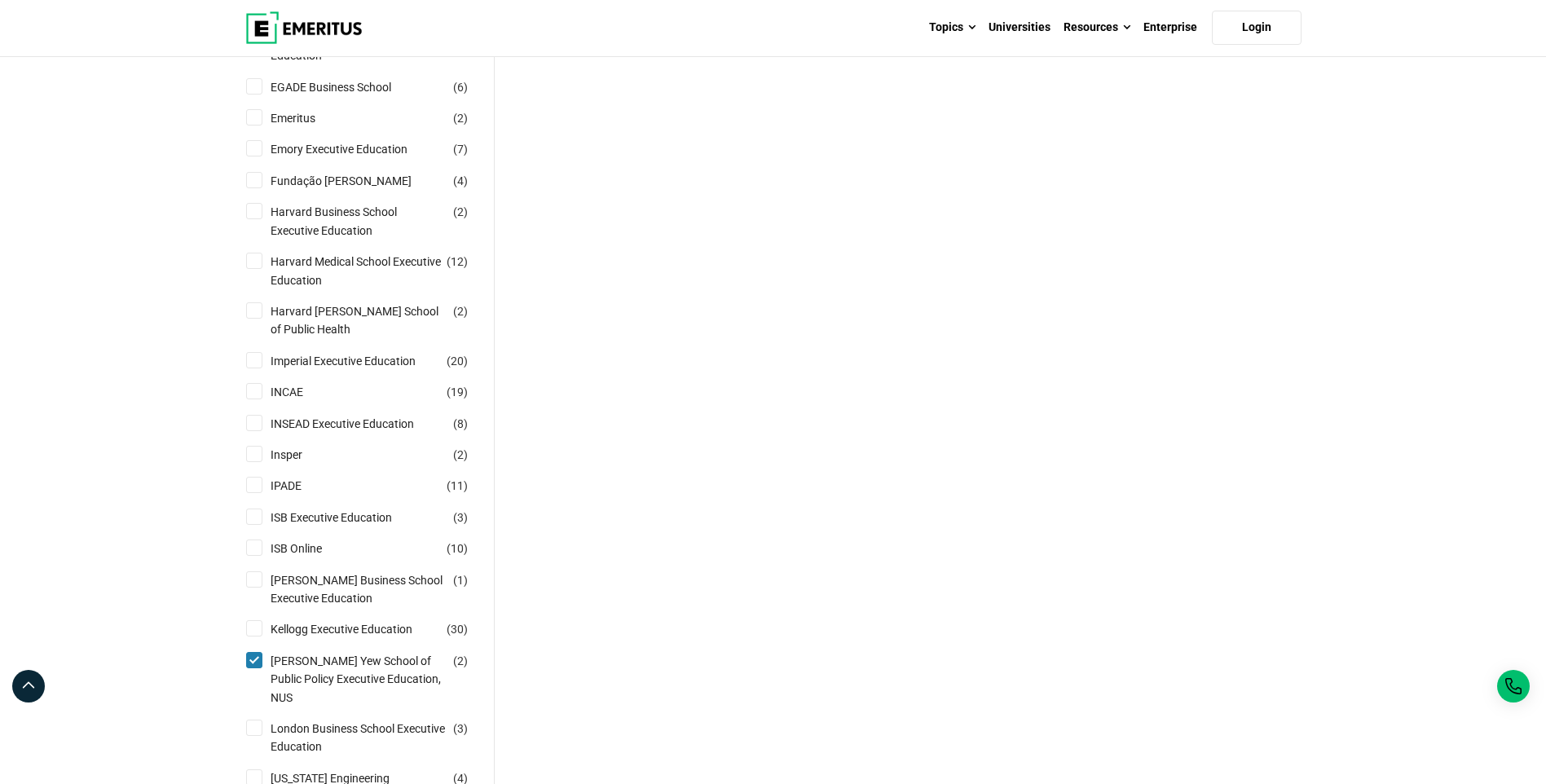
scroll to position [815, 0]
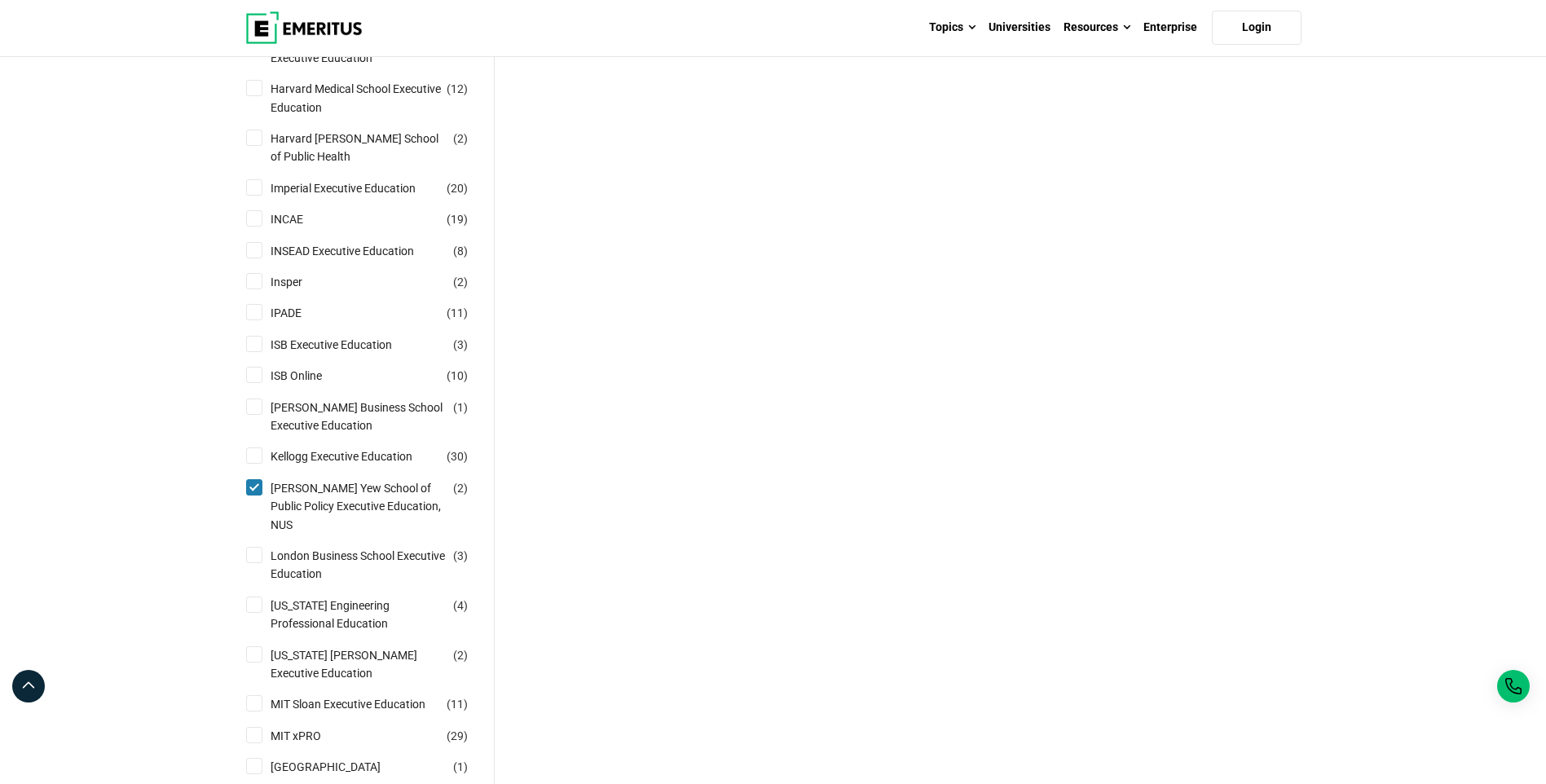
click at [253, 492] on input "Lee Kuan Yew School of Public Policy Executive Education, NUS ( 2 )" at bounding box center [254, 488] width 17 height 17
checkbox input "false"
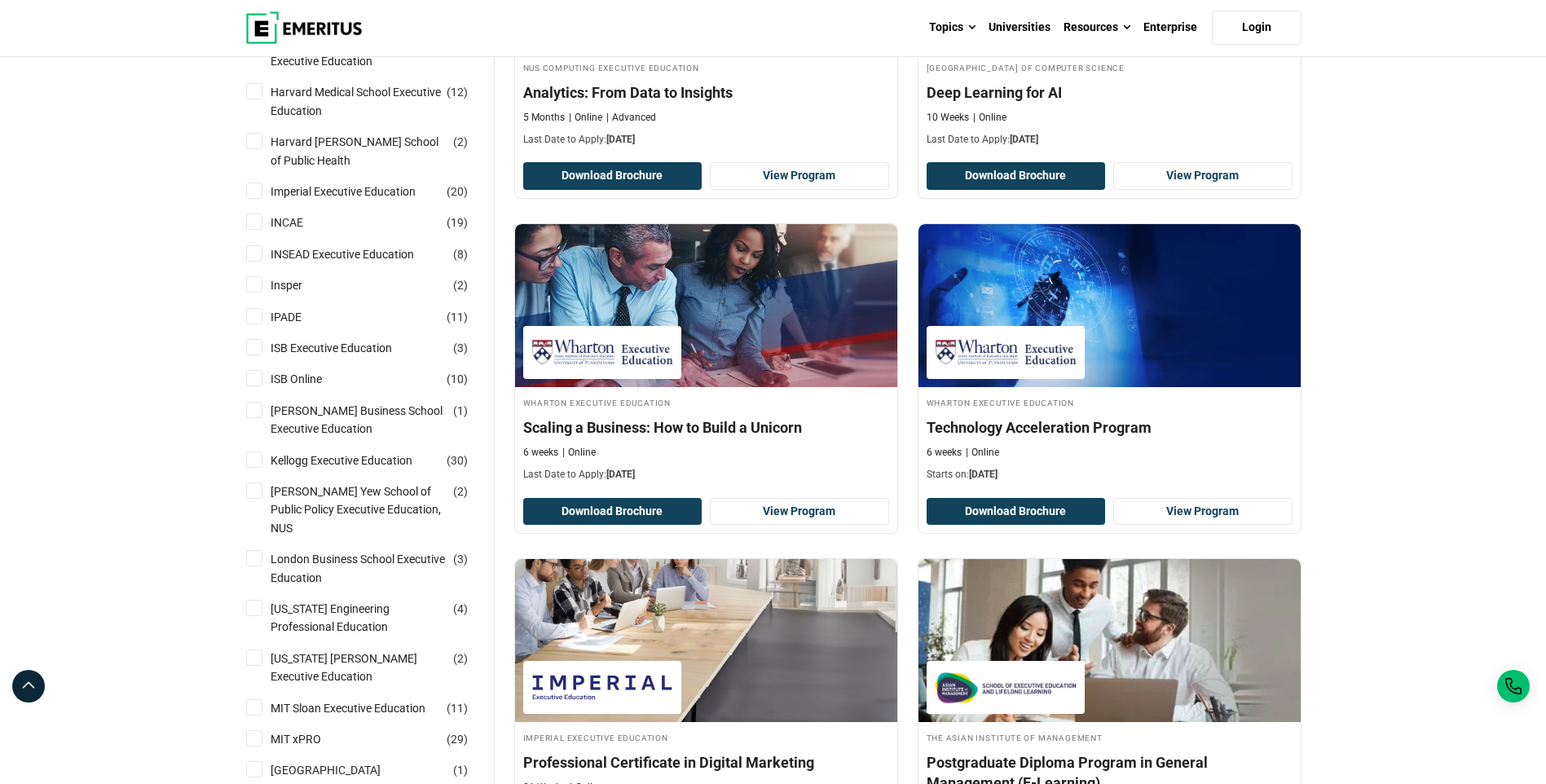
scroll to position [978, 0]
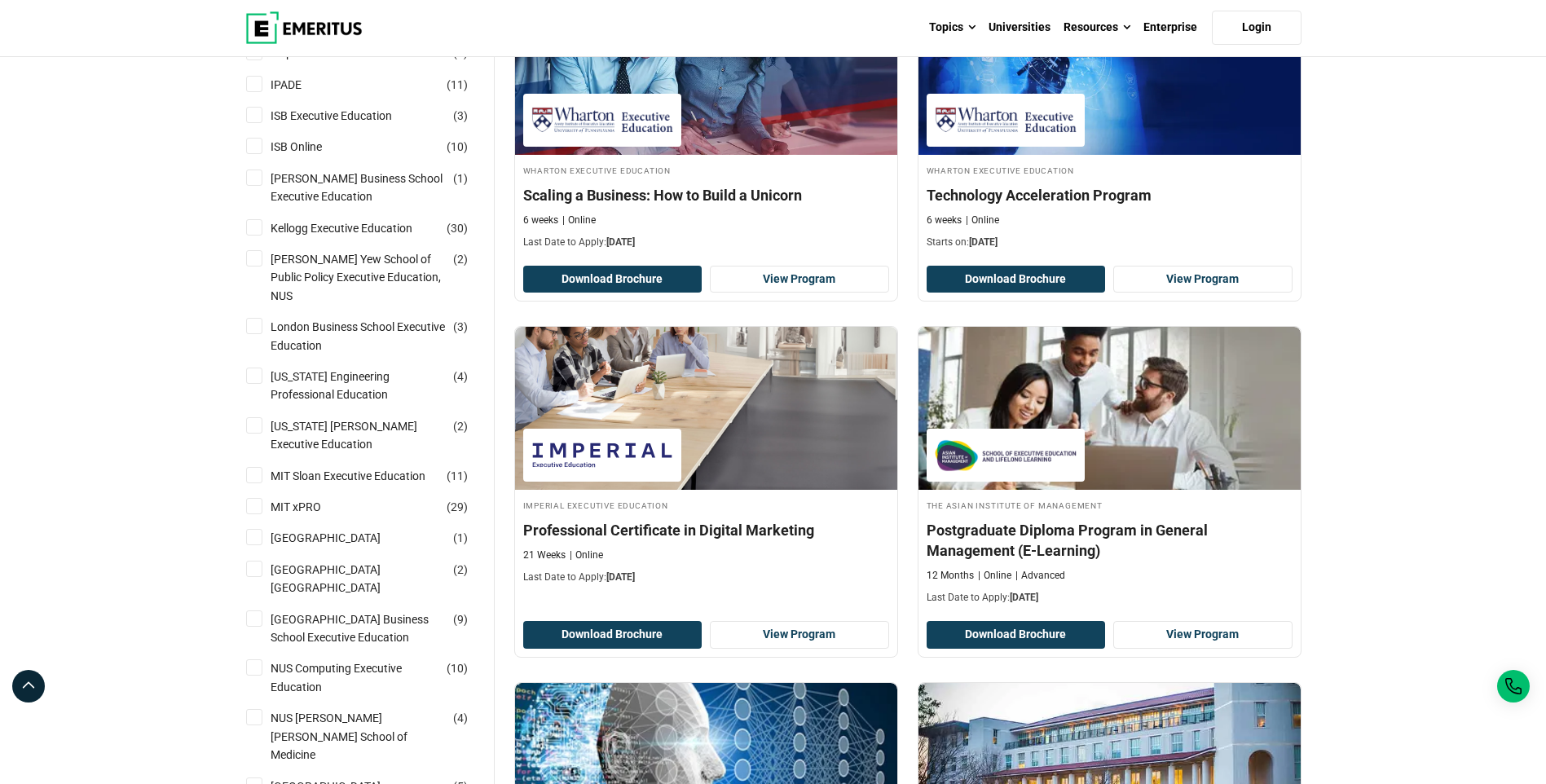
click at [256, 529] on input "[GEOGRAPHIC_DATA] ( 1 )" at bounding box center [254, 537] width 17 height 17
checkbox input "true"
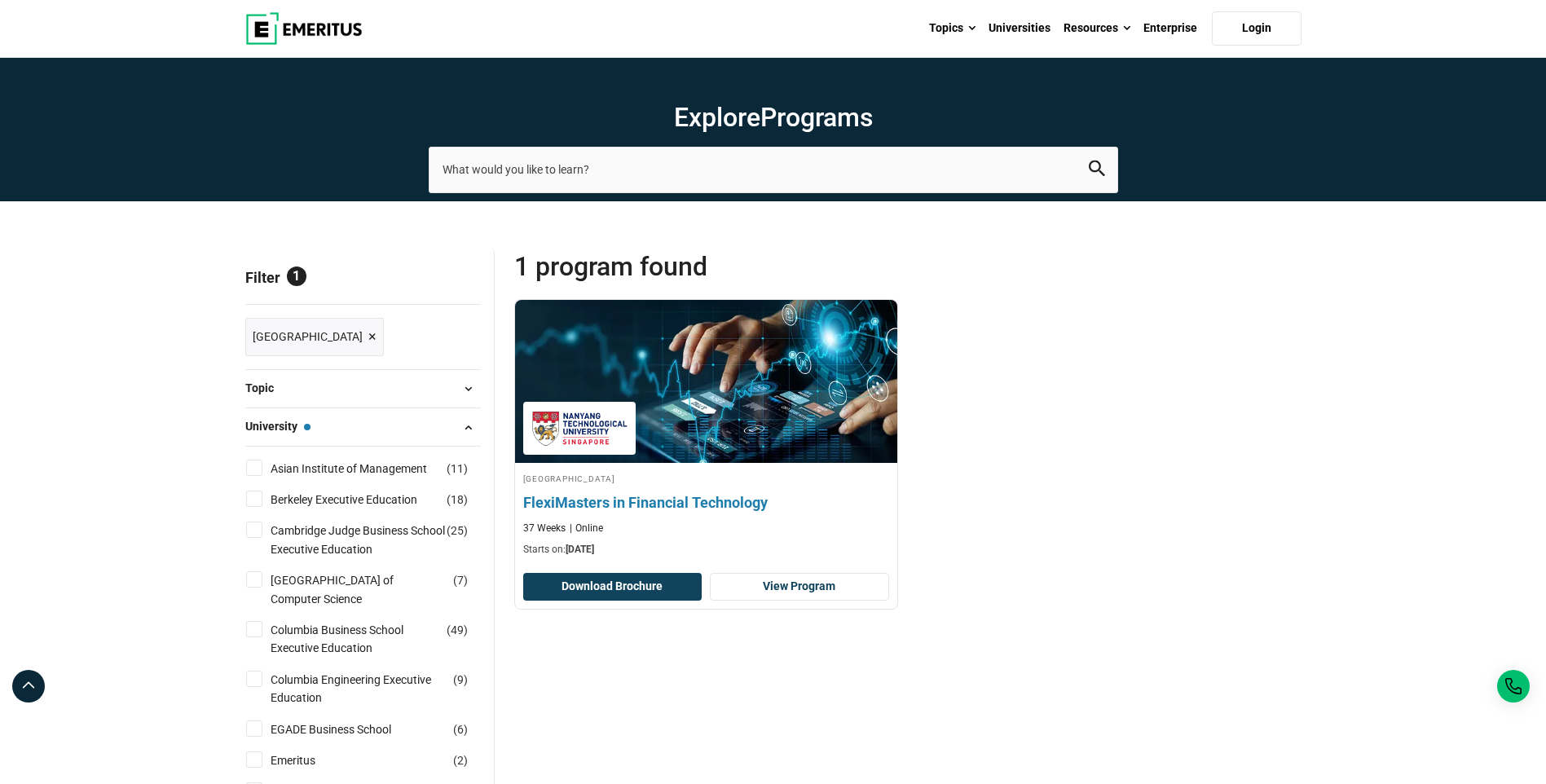
click at [677, 371] on img at bounding box center [705, 381] width 421 height 179
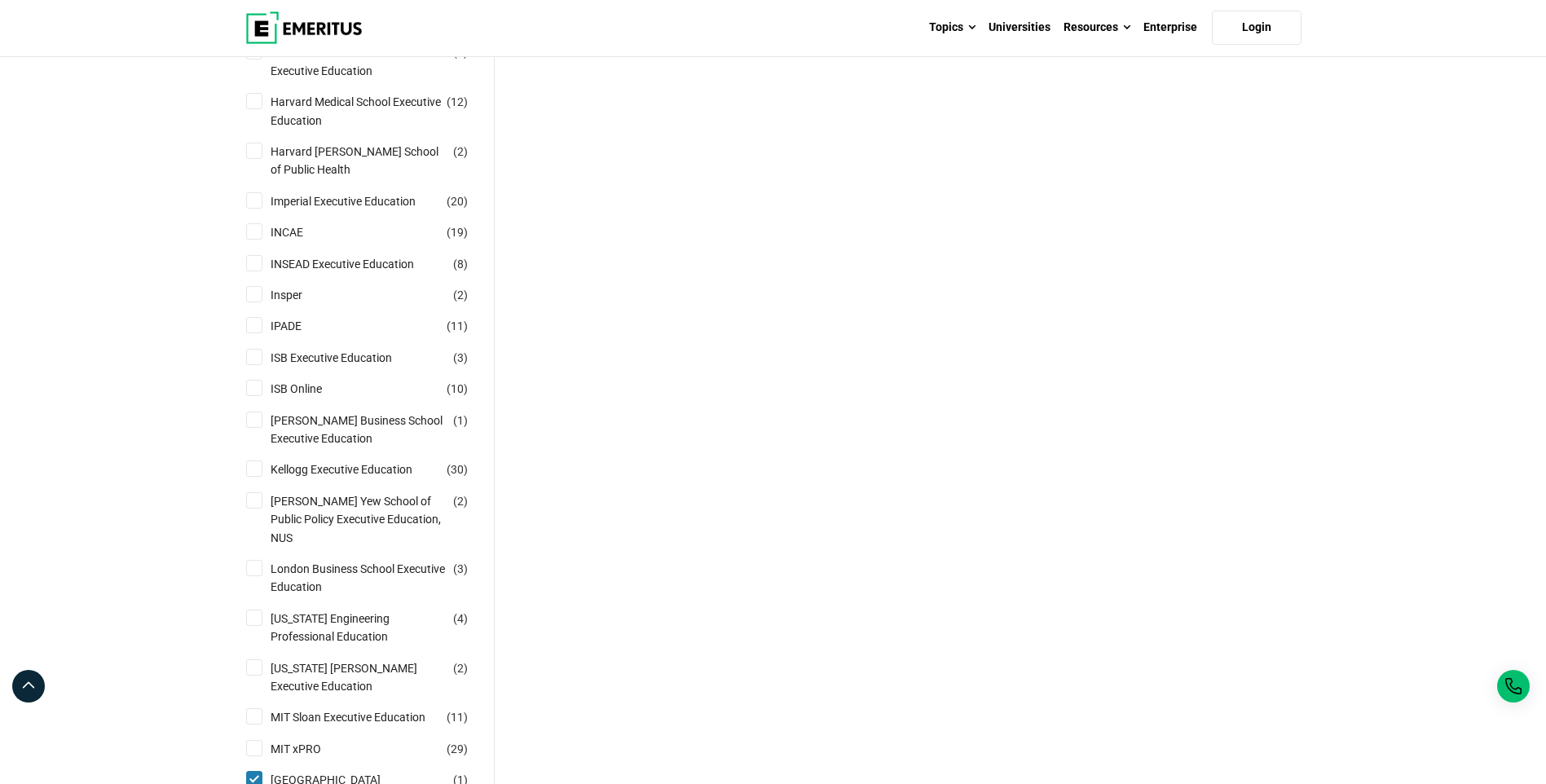
scroll to position [1059, 0]
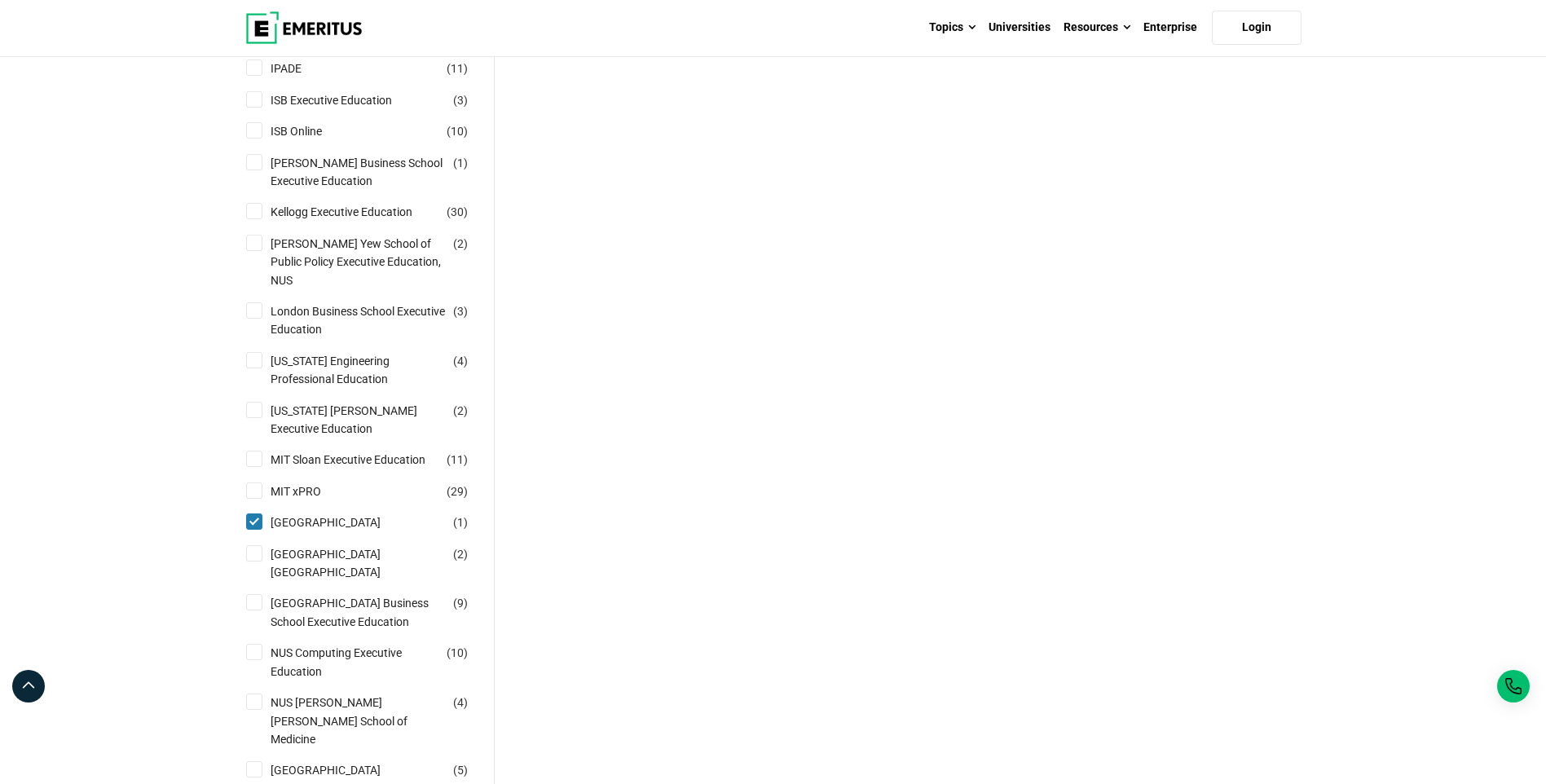
click at [258, 513] on input "Nanyang Technological University ( 1 )" at bounding box center [254, 522] width 17 height 17
checkbox input "false"
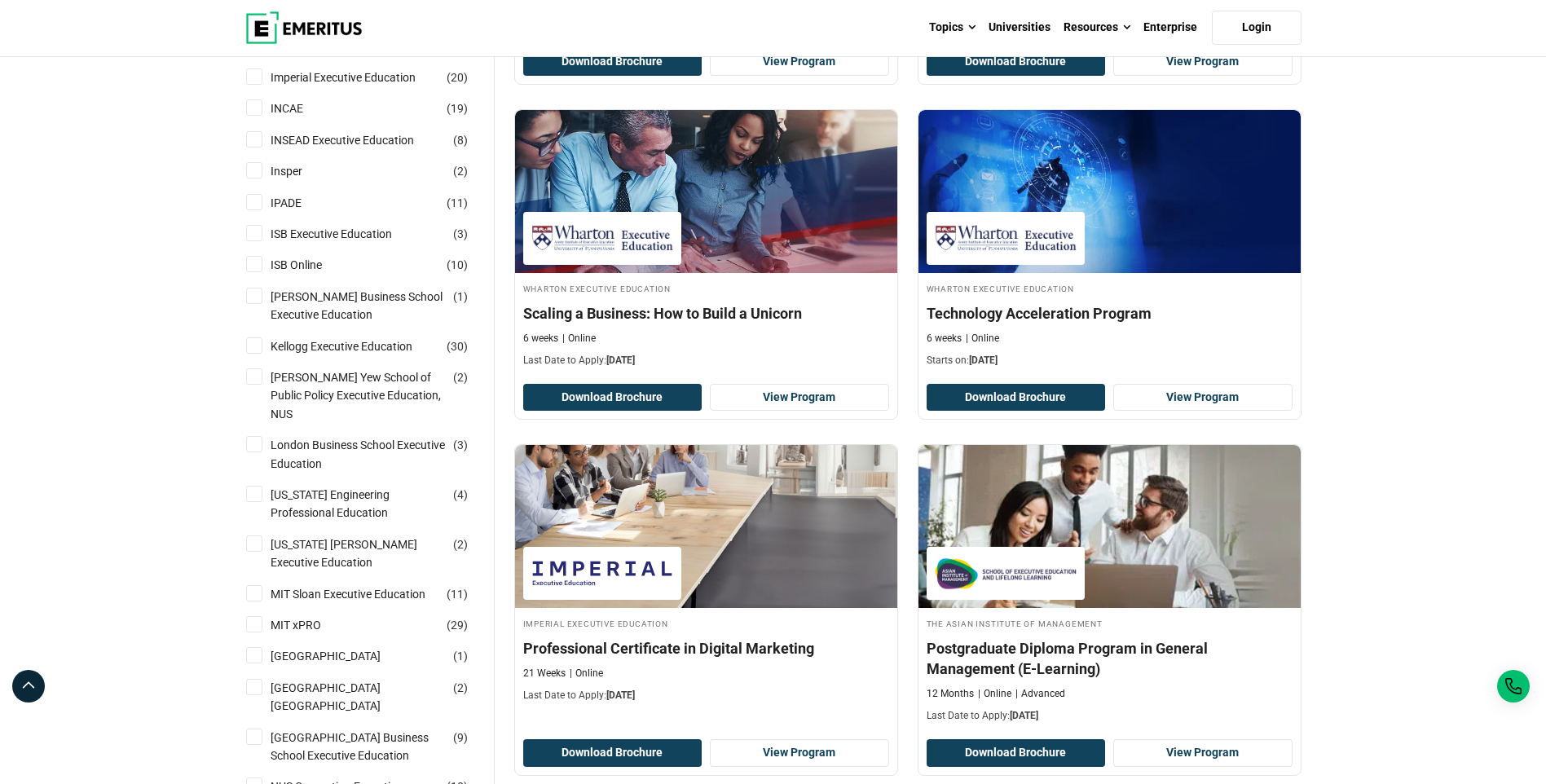
scroll to position [1059, 0]
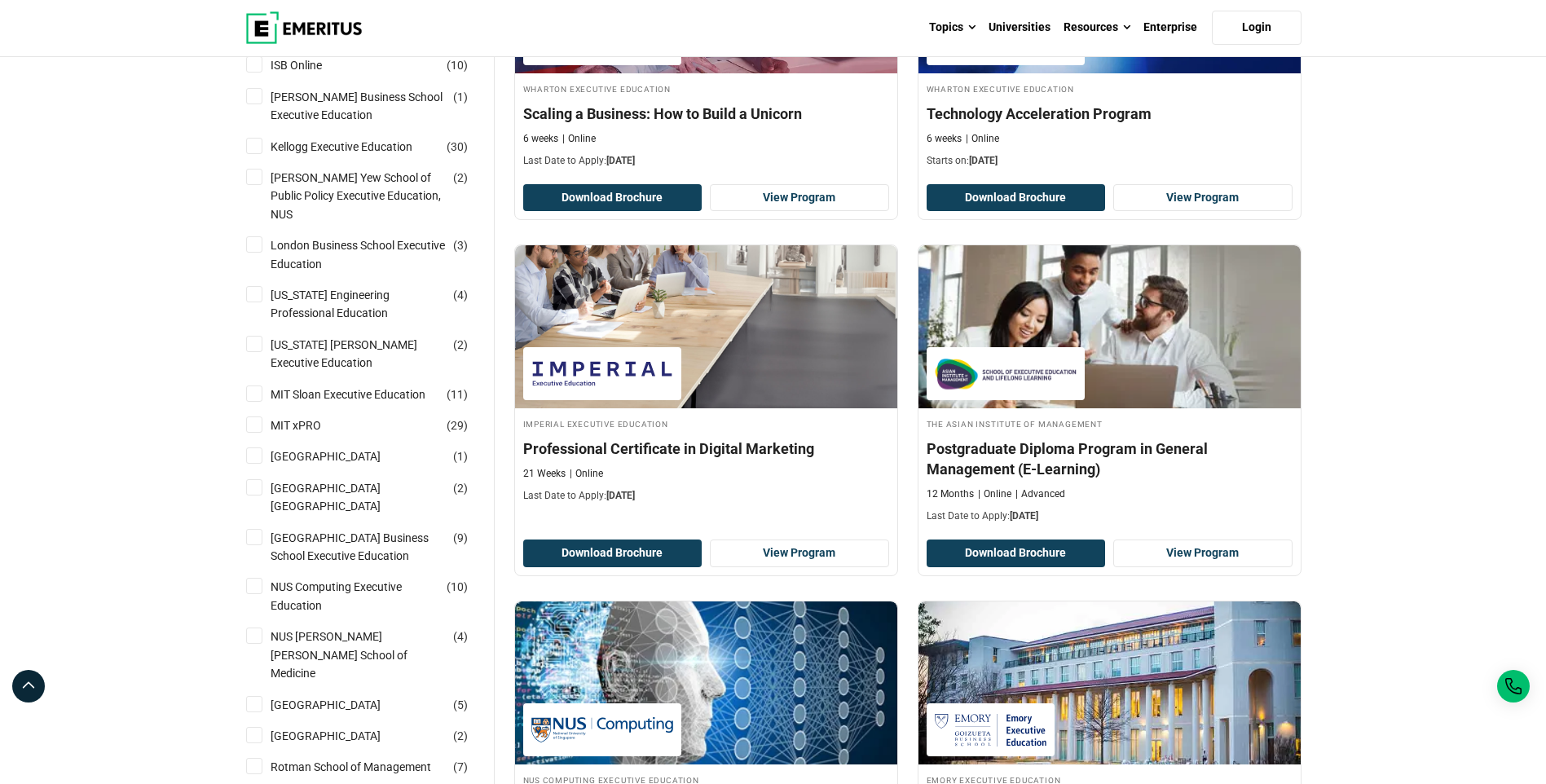
click at [249, 479] on input "Nanyang Technological University Nanyang Business School ( 2 )" at bounding box center [254, 488] width 17 height 17
checkbox input "true"
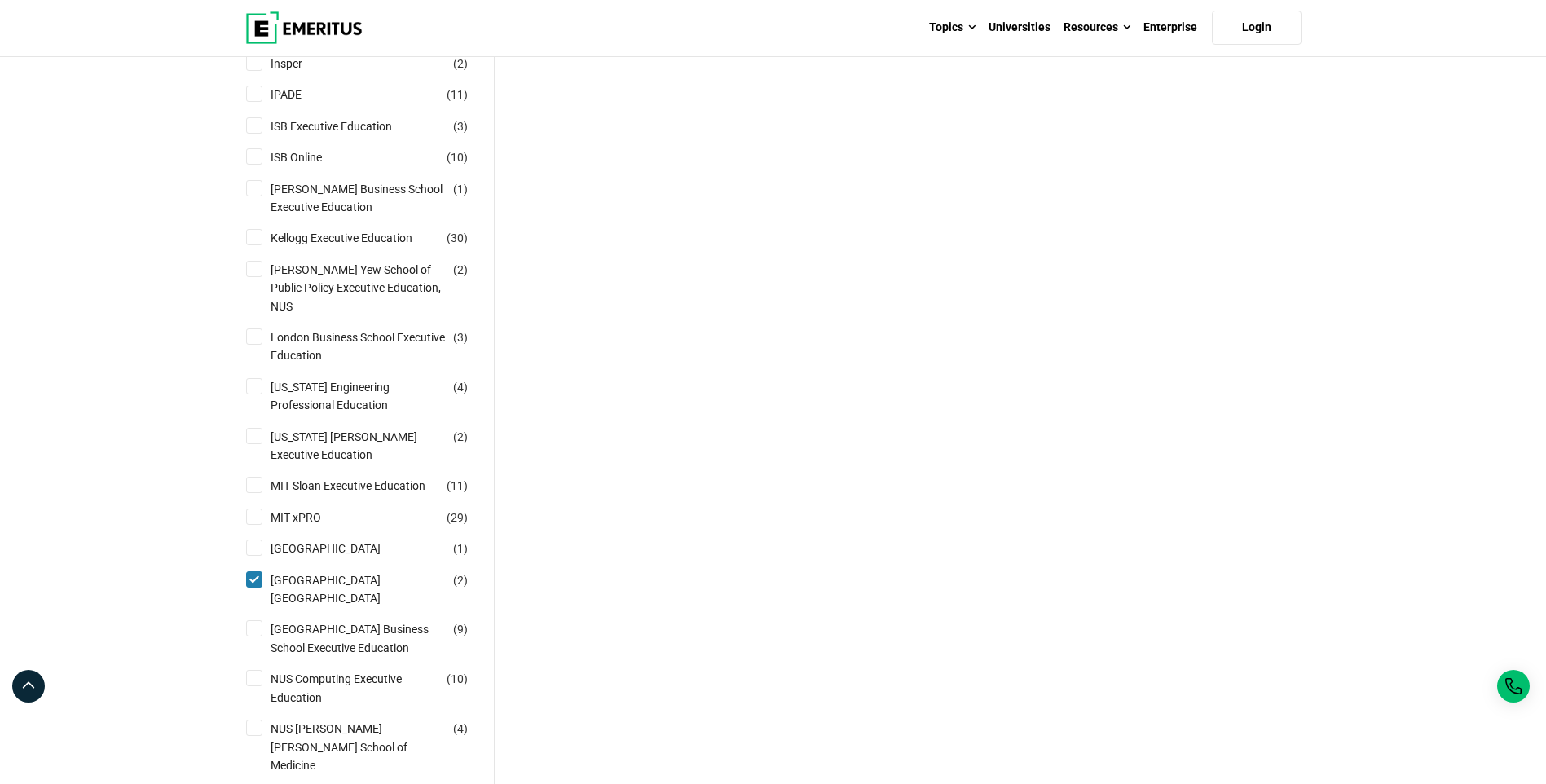
scroll to position [1223, 0]
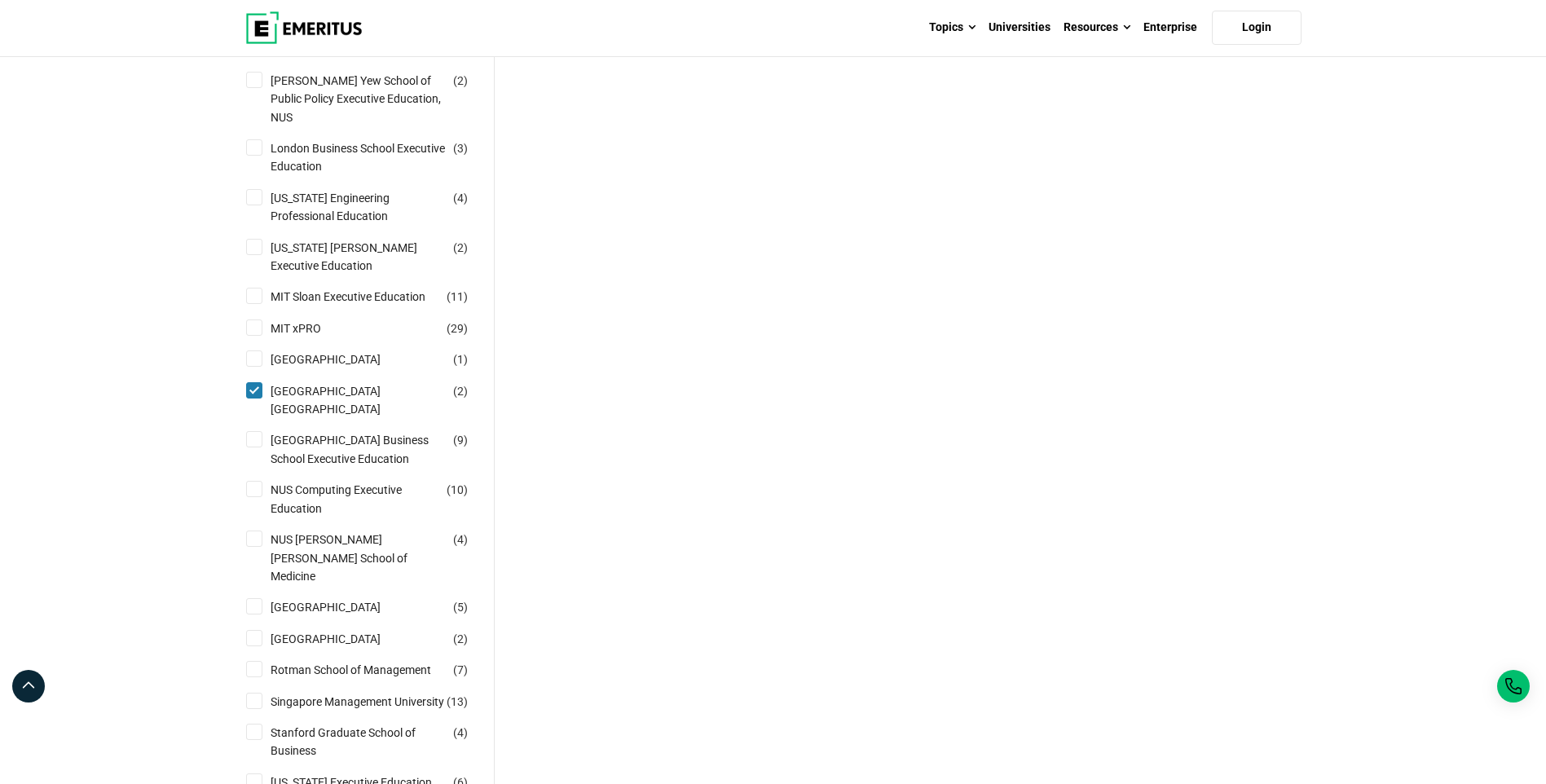
click at [248, 382] on input "[GEOGRAPHIC_DATA] ( 2 )" at bounding box center [254, 390] width 17 height 17
checkbox input "false"
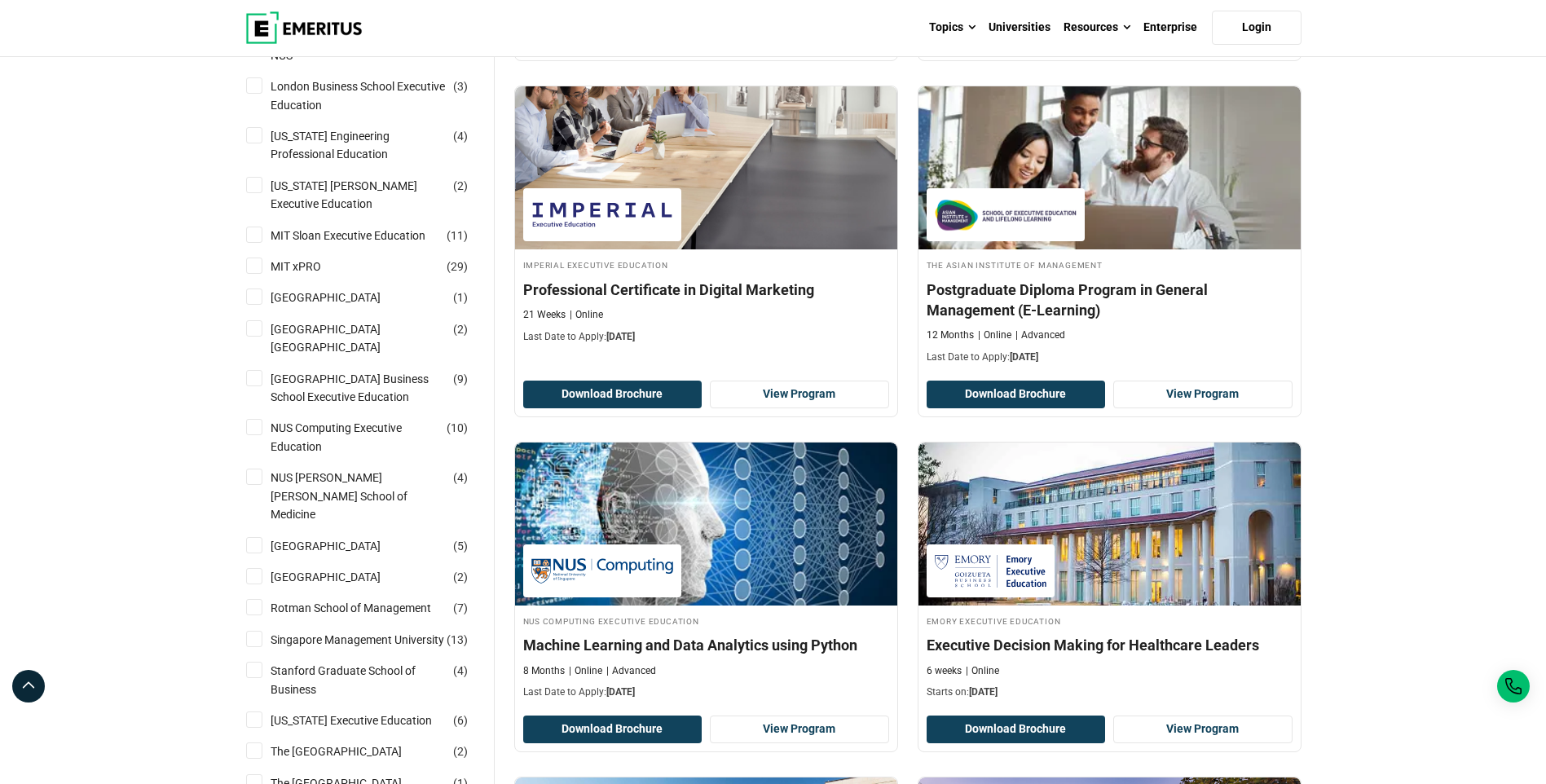
scroll to position [1223, 0]
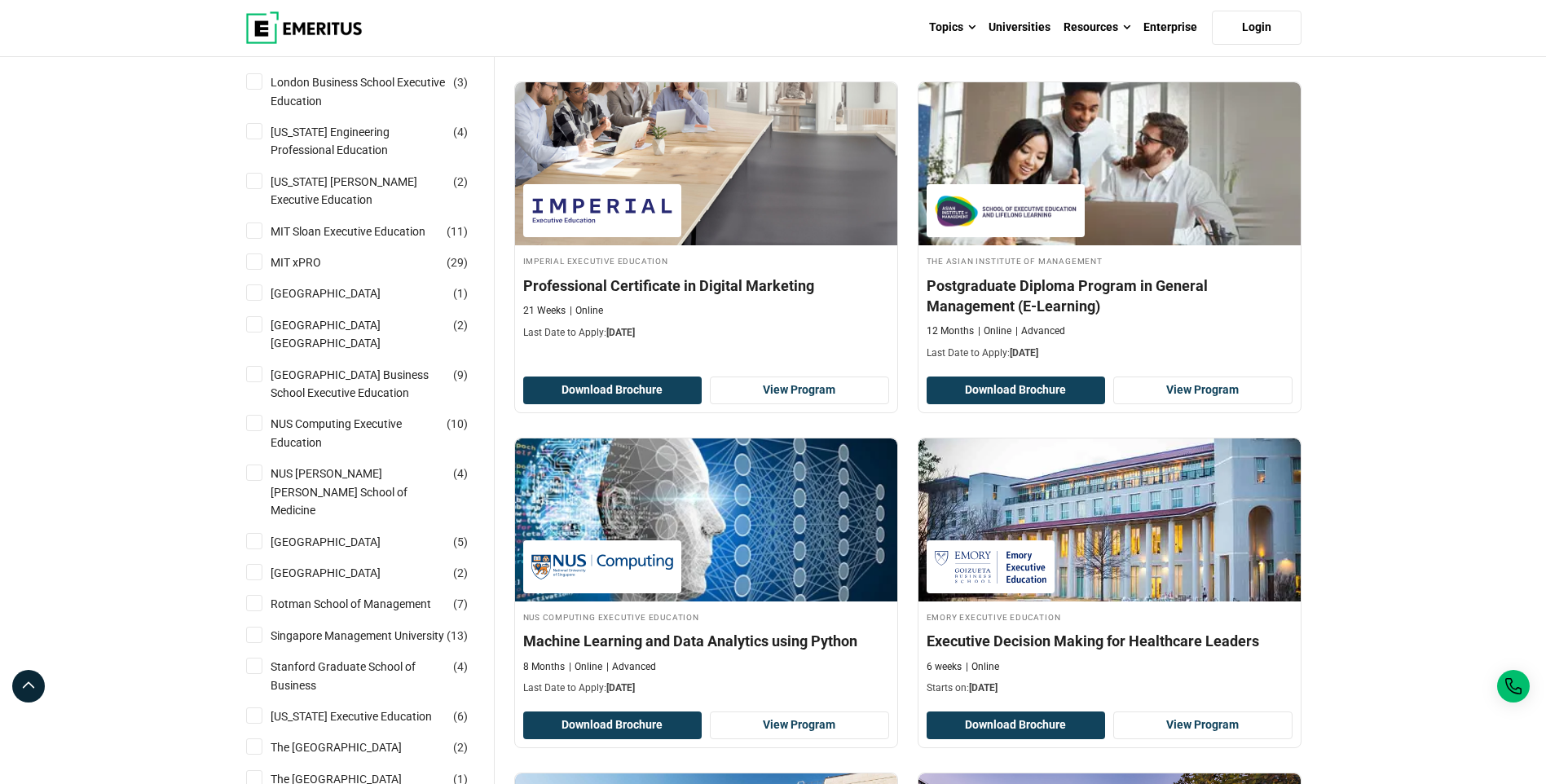
click at [254, 469] on input "NUS Yong Loo Lin School of Medicine ( 4 )" at bounding box center [254, 473] width 17 height 17
checkbox input "true"
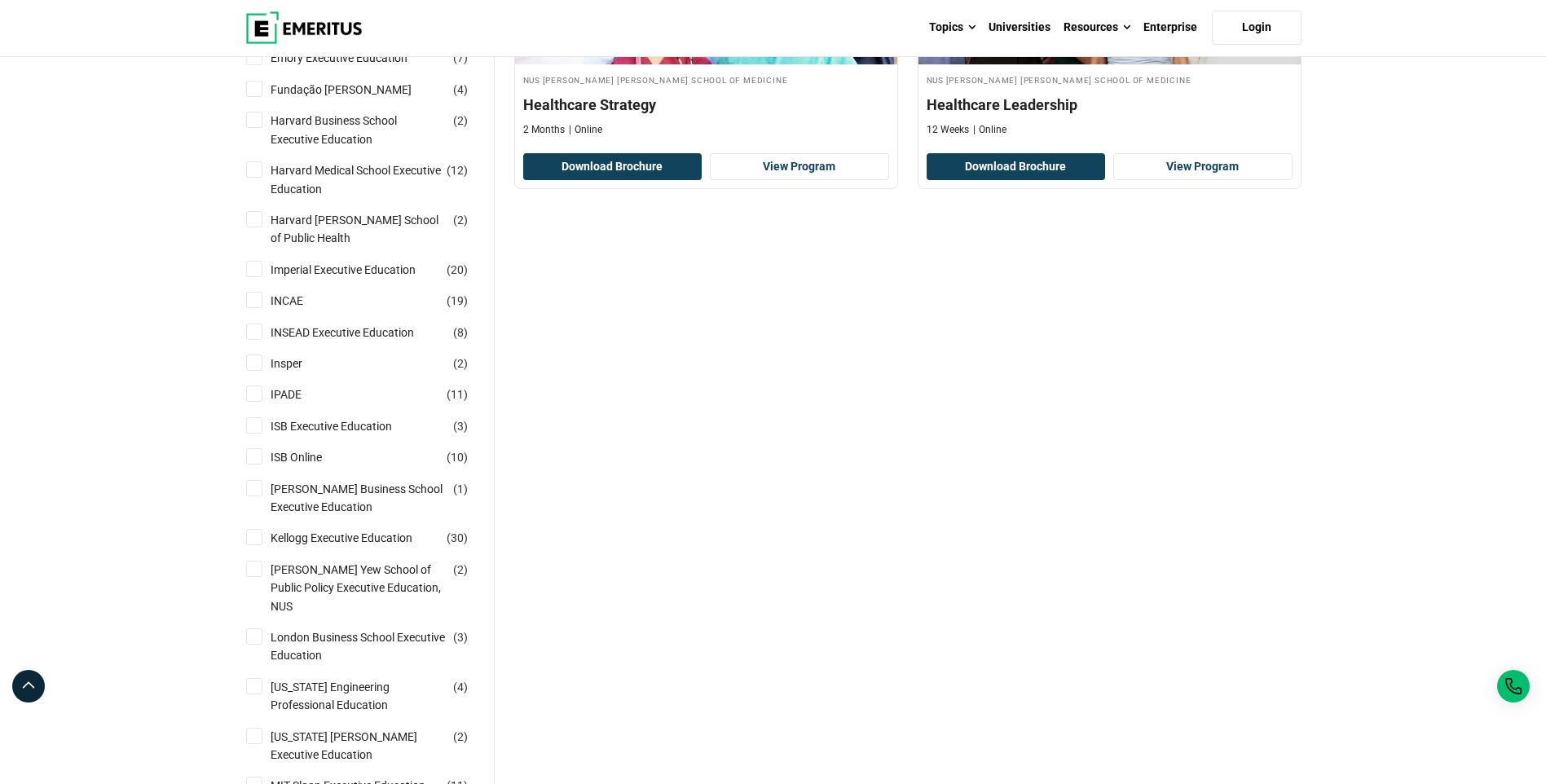
scroll to position [1223, 0]
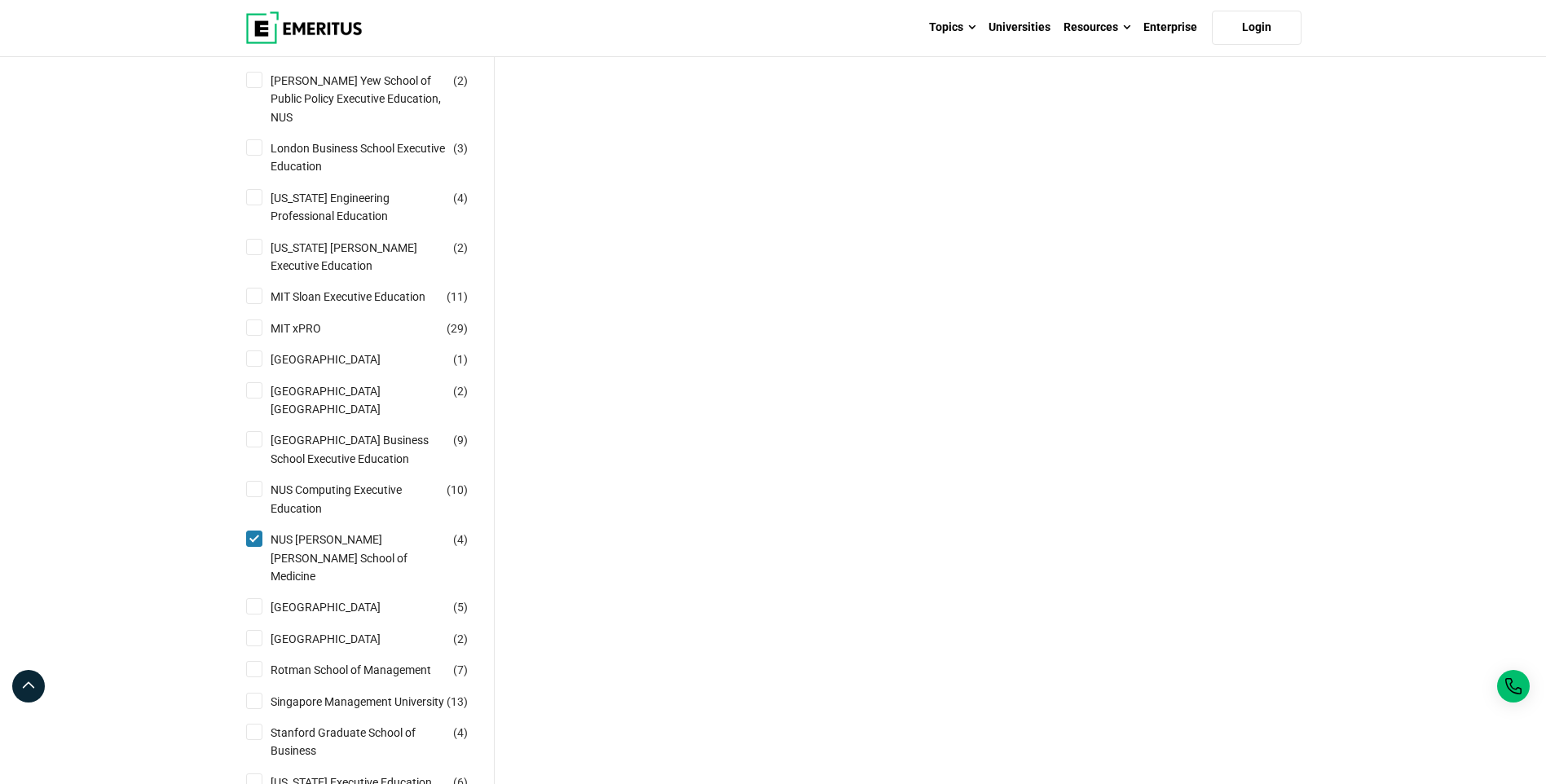
click at [253, 544] on input "NUS [PERSON_NAME] [PERSON_NAME] School of Medicine ( 4 )" at bounding box center [254, 539] width 17 height 17
checkbox input "false"
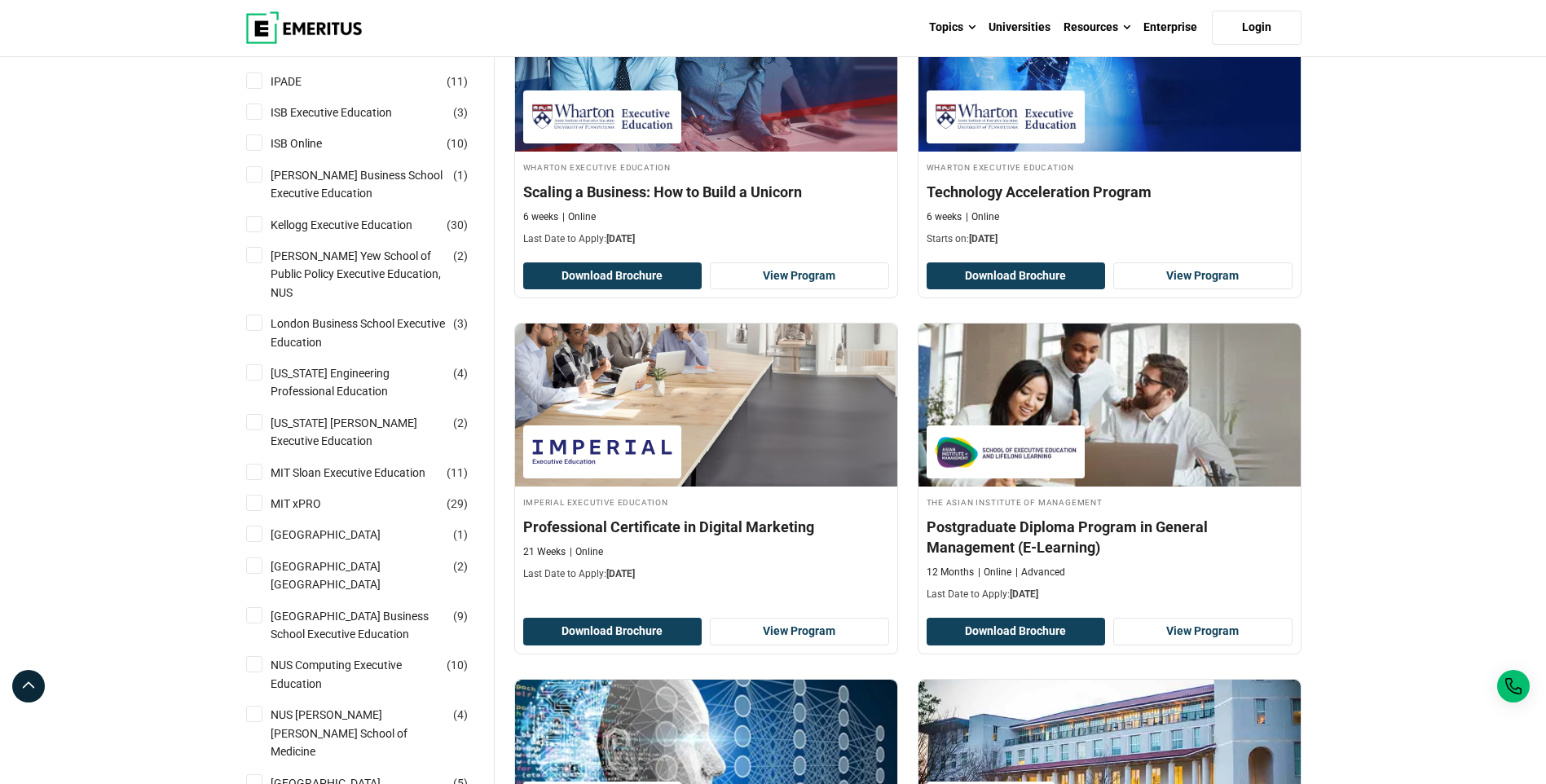
scroll to position [1141, 0]
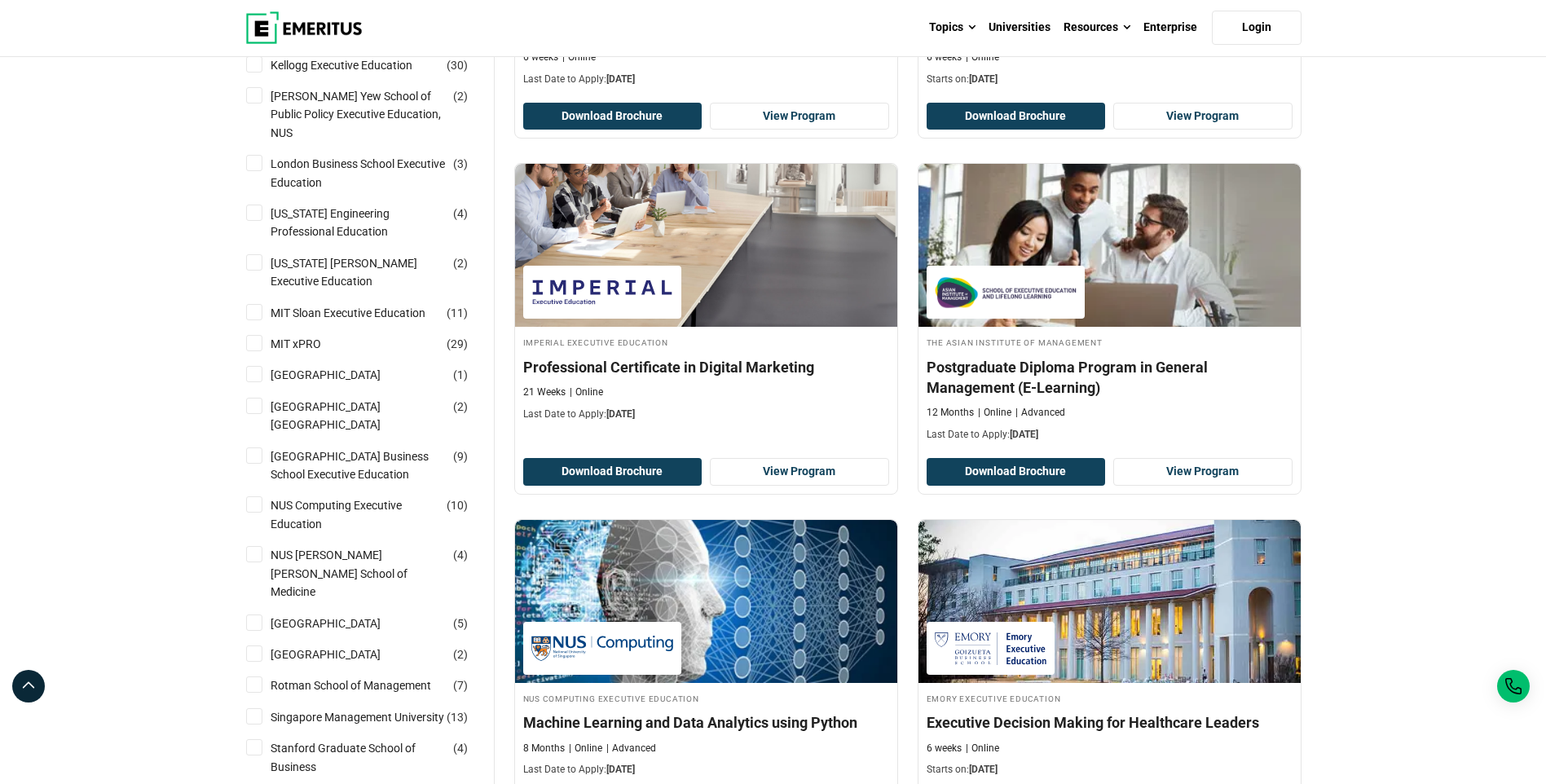
click at [260, 447] on div "[GEOGRAPHIC_DATA] Business School Executive Education ( 9 )" at bounding box center [363, 466] width 236 height 37
click at [247, 447] on input "[GEOGRAPHIC_DATA] Business School Executive Education ( 9 )" at bounding box center [254, 455] width 17 height 17
checkbox input "true"
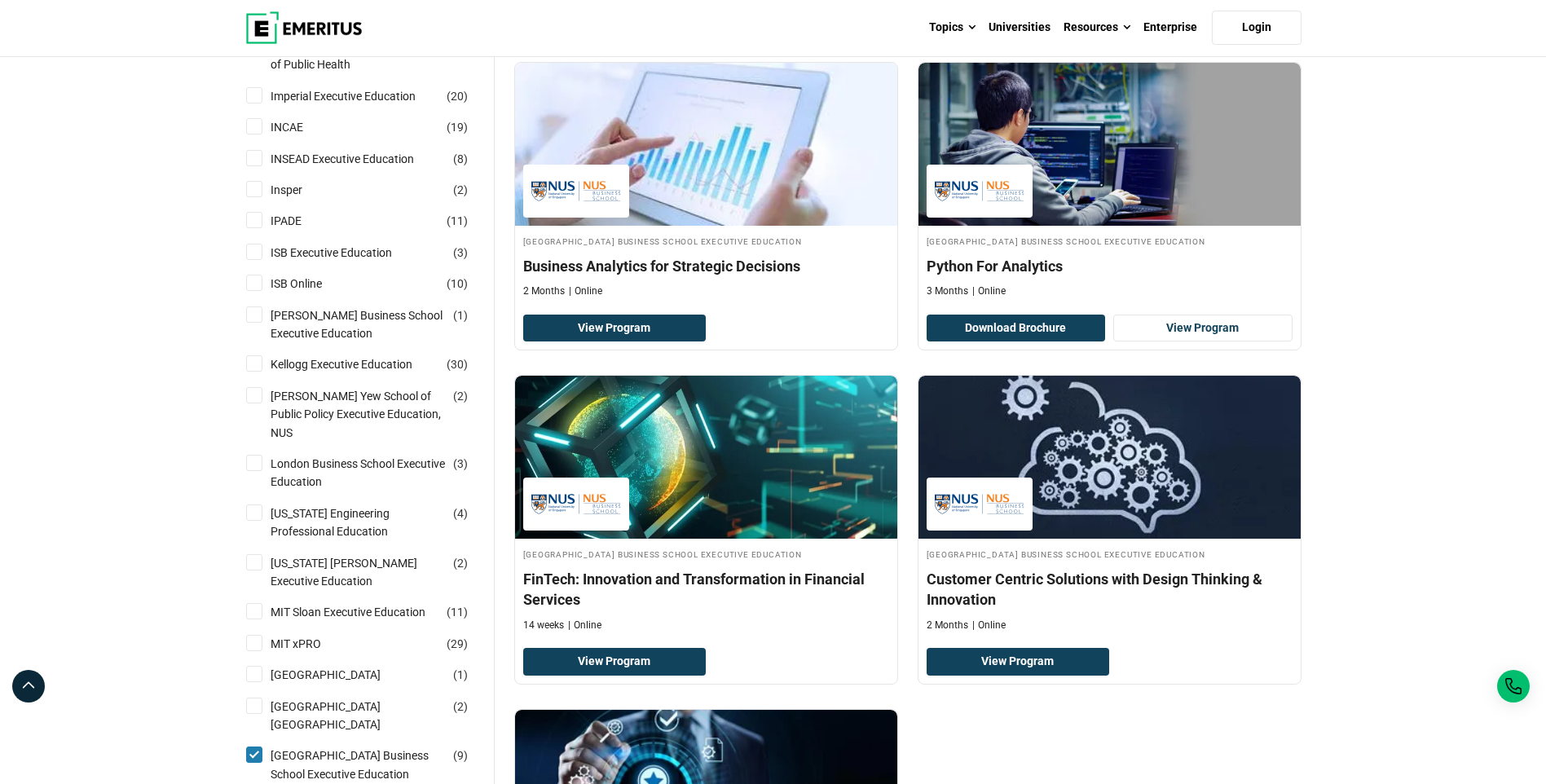
scroll to position [1304, 0]
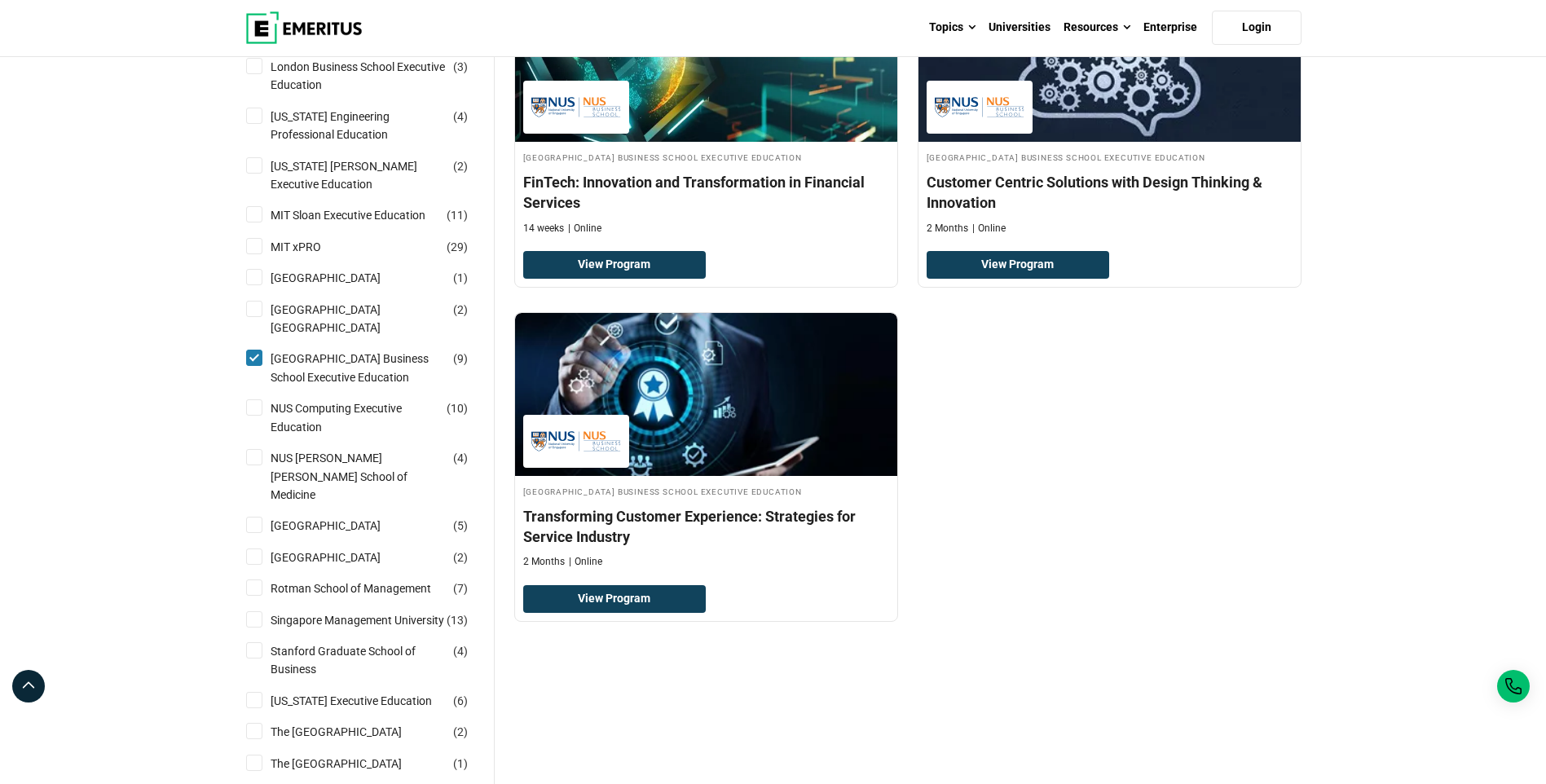
click at [253, 350] on input "[GEOGRAPHIC_DATA] Business School Executive Education ( 9 )" at bounding box center [254, 358] width 17 height 17
checkbox input "false"
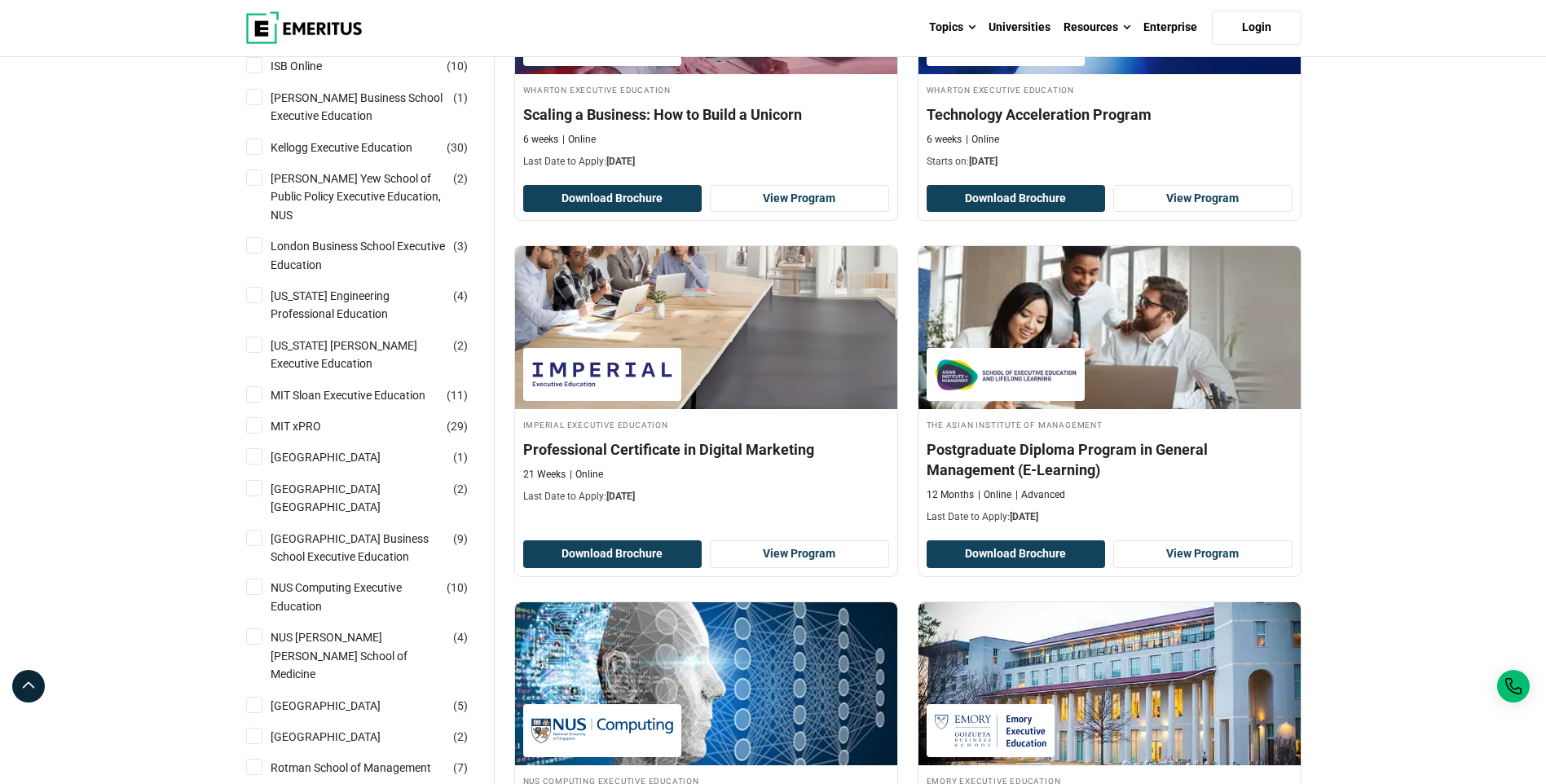
scroll to position [1059, 0]
click at [257, 588] on input "NUS Computing Executive Education ( 10 )" at bounding box center [254, 586] width 17 height 17
checkbox input "true"
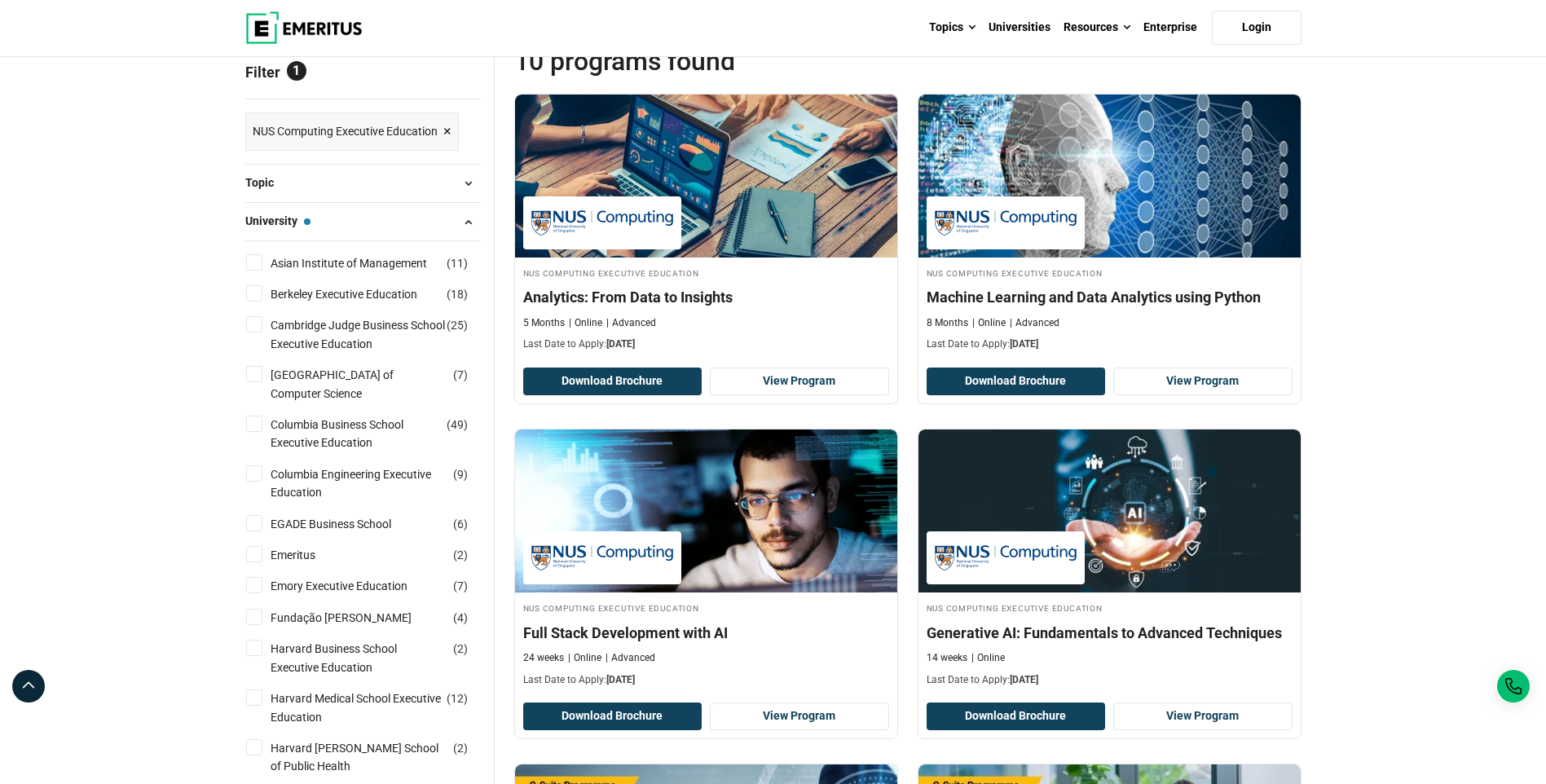
scroll to position [163, 0]
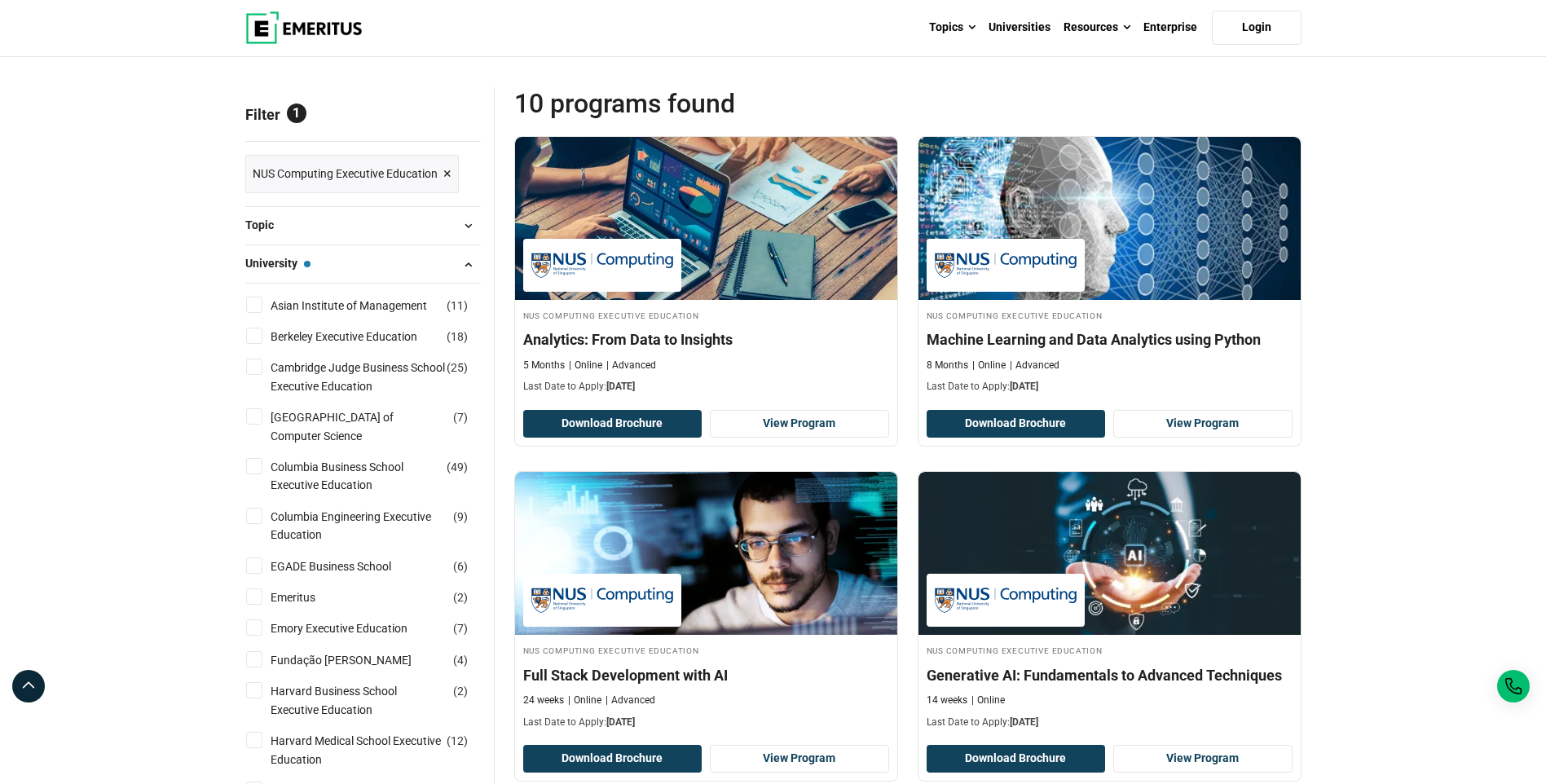
drag, startPoint x: 802, startPoint y: 530, endPoint x: 1351, endPoint y: 262, distance: 610.9
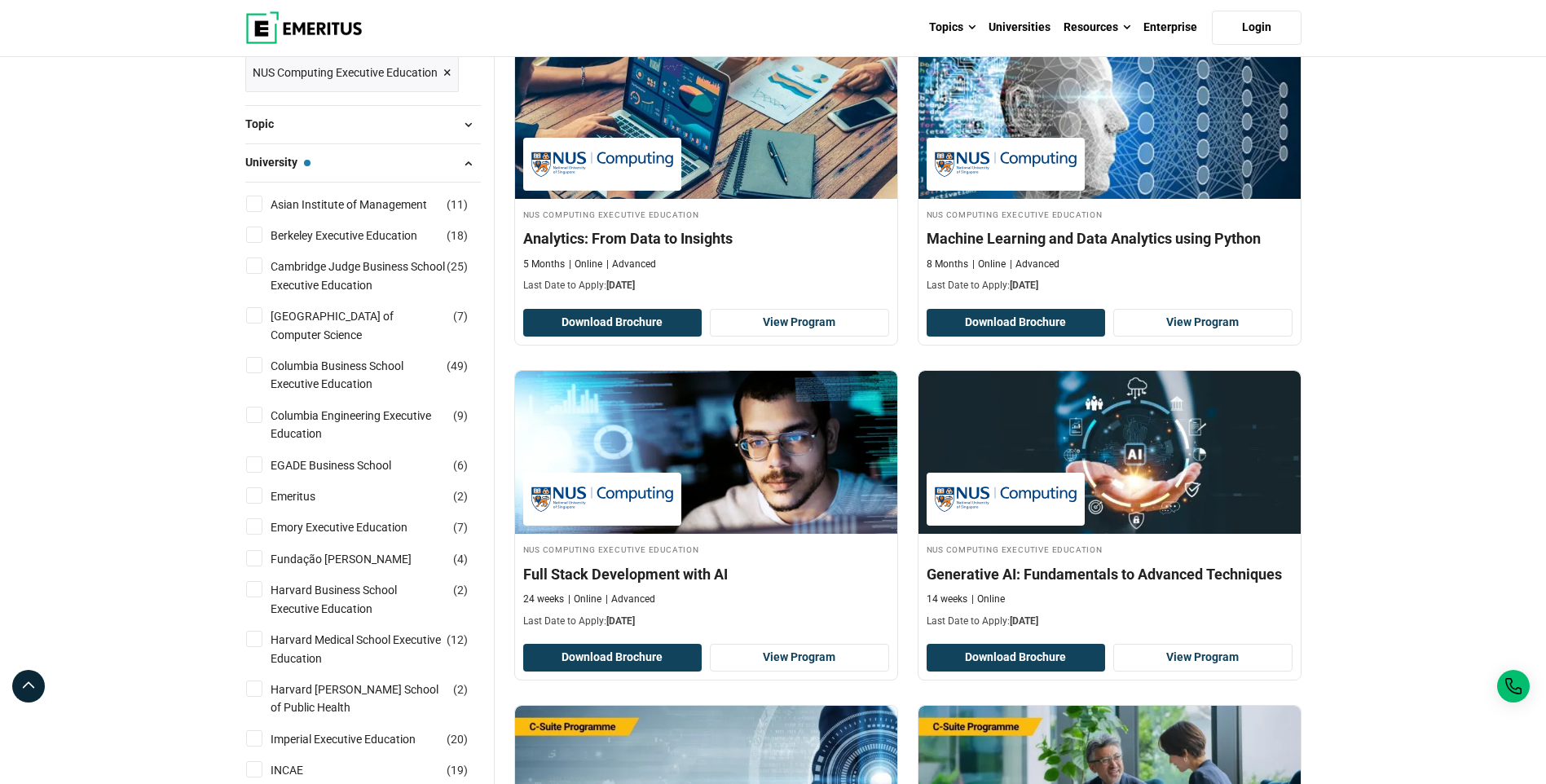
scroll to position [408, 0]
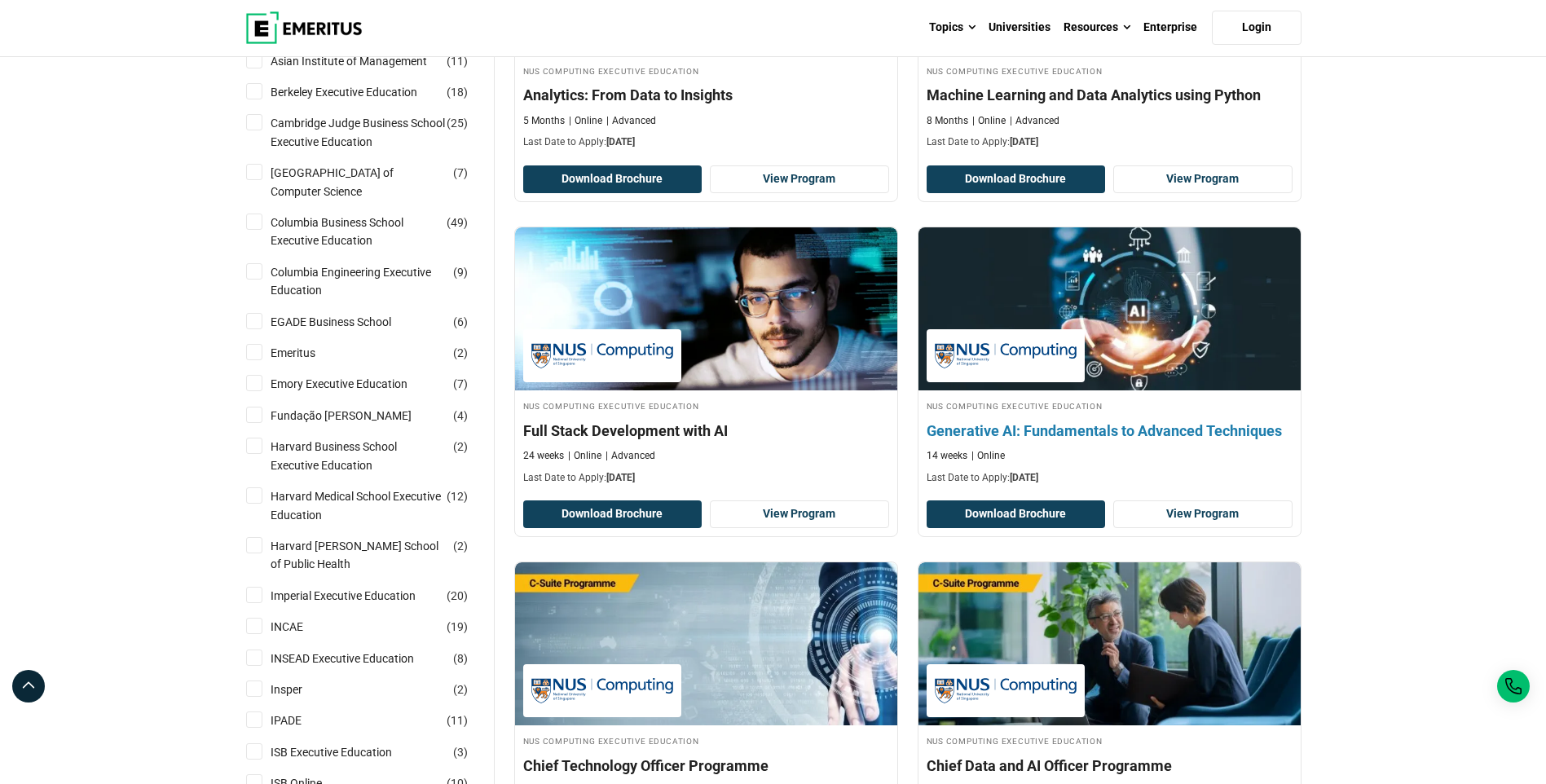
click at [1252, 346] on img at bounding box center [1109, 308] width 421 height 179
